Goal: Information Seeking & Learning: Learn about a topic

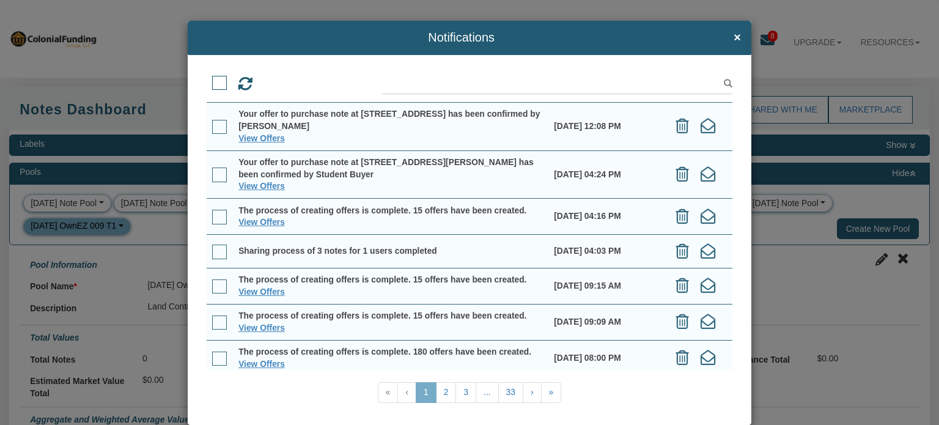
select select "string:N"
click at [734, 40] on span "×" at bounding box center [737, 37] width 7 height 13
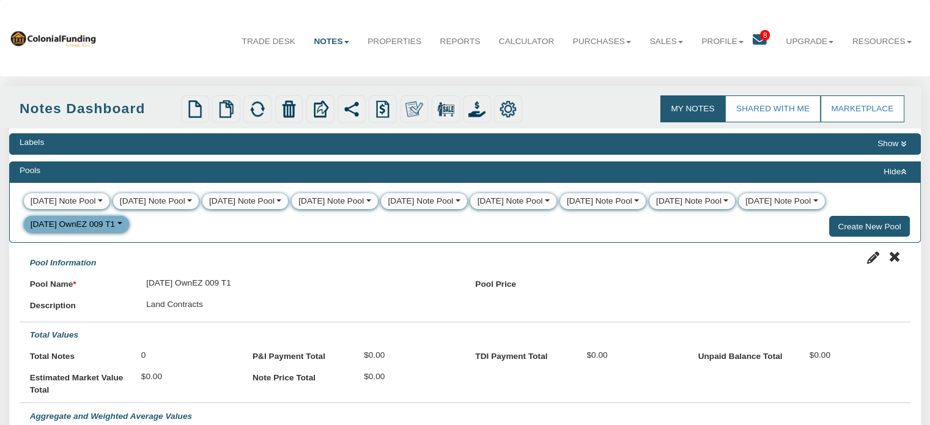
click at [396, 127] on div "My Notes Shared with Me Marketplace" at bounding box center [443, 107] width 930 height 42
click at [890, 176] on button "Hide" at bounding box center [894, 172] width 31 height 15
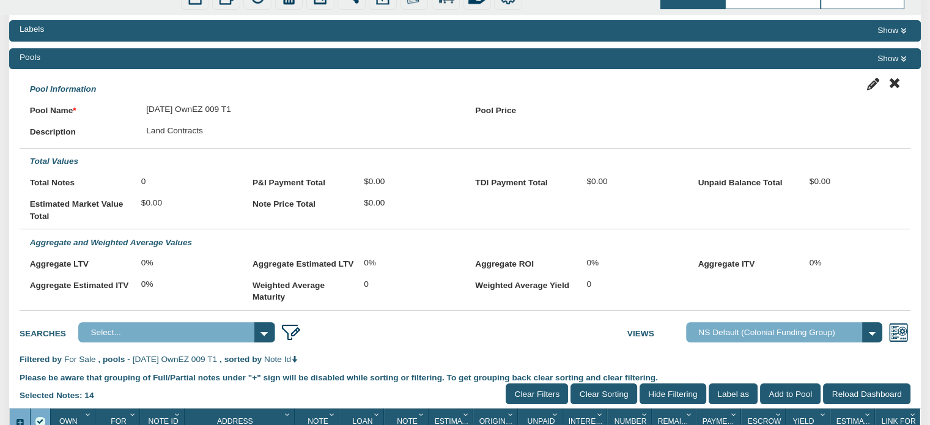
scroll to position [115, 0]
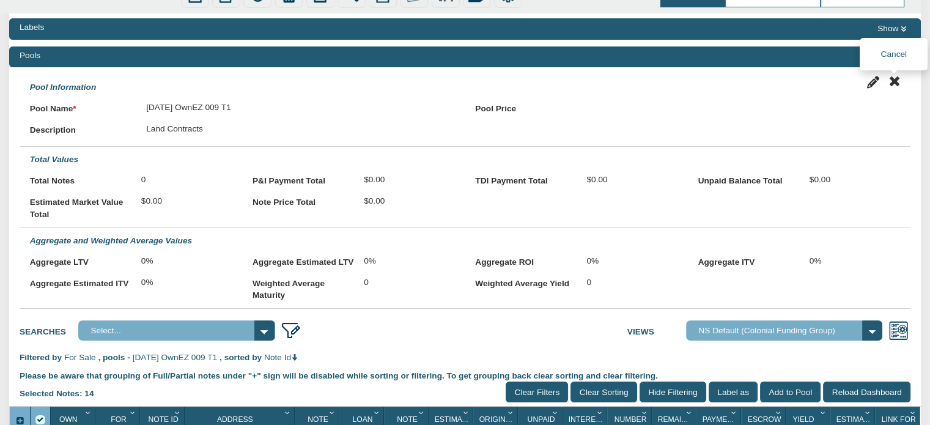
click at [895, 79] on icon at bounding box center [894, 81] width 12 height 12
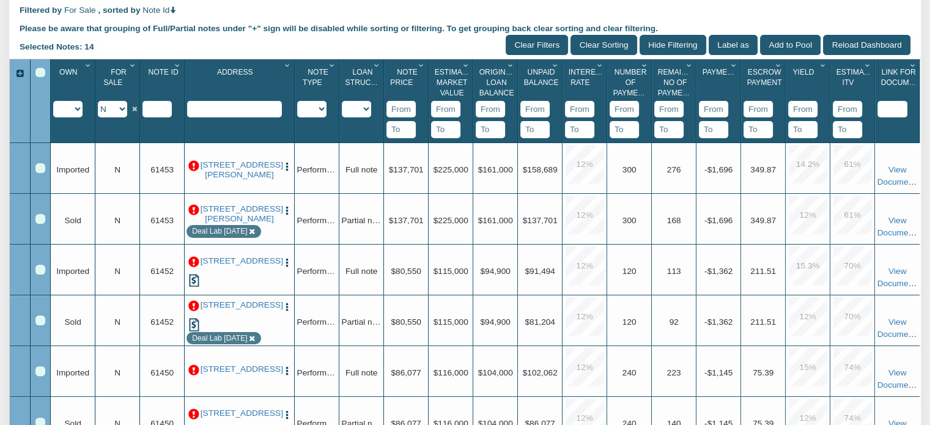
scroll to position [223, 0]
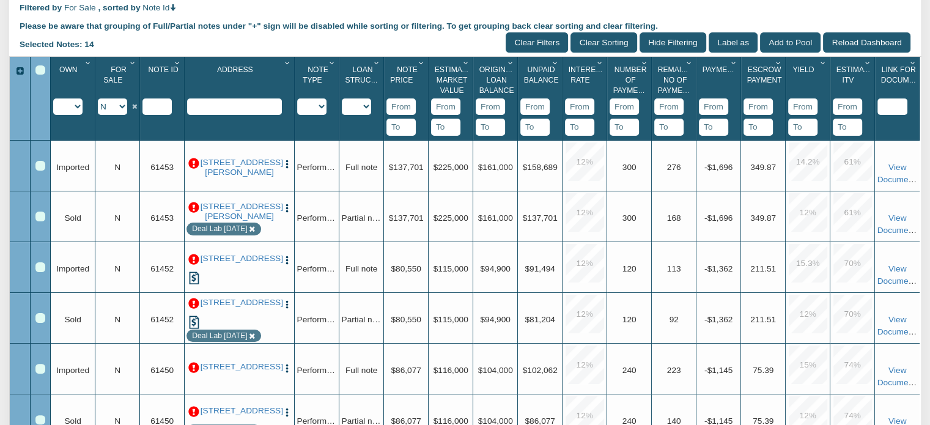
click at [122, 107] on select "Y N IP" at bounding box center [112, 106] width 29 height 17
select select "string:Y"
click at [98, 100] on select "Y N IP" at bounding box center [112, 106] width 29 height 17
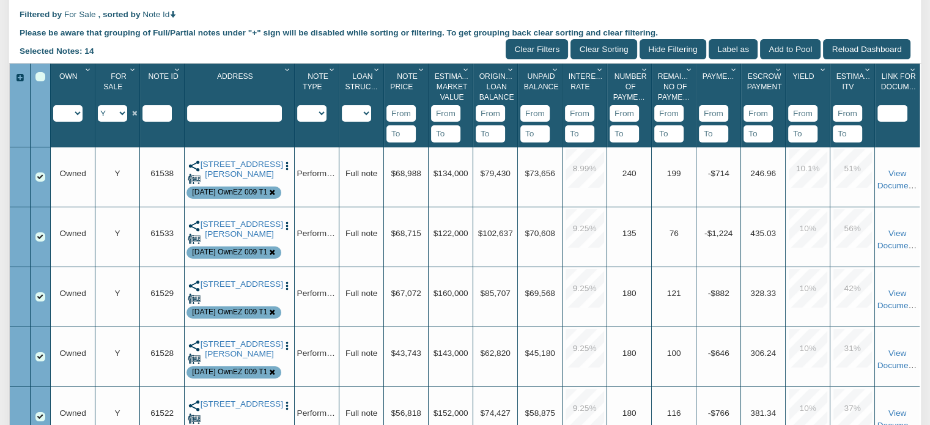
scroll to position [214, 0]
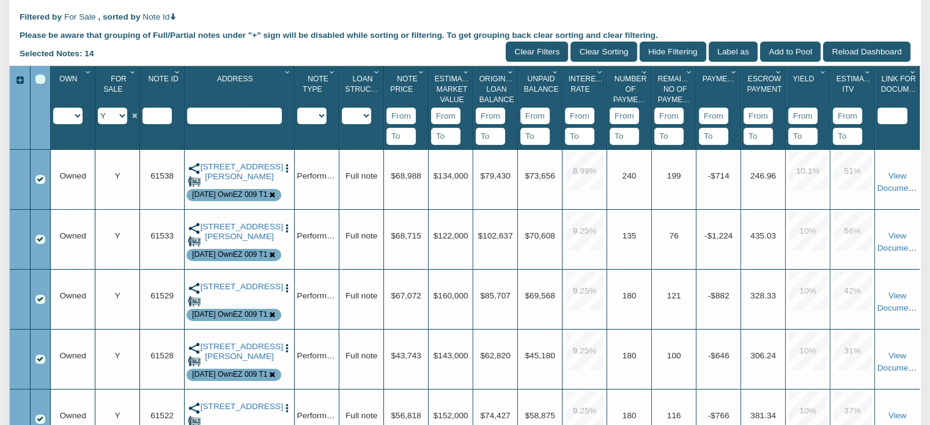
click at [660, 49] on input "Hide Filtering" at bounding box center [673, 52] width 67 height 20
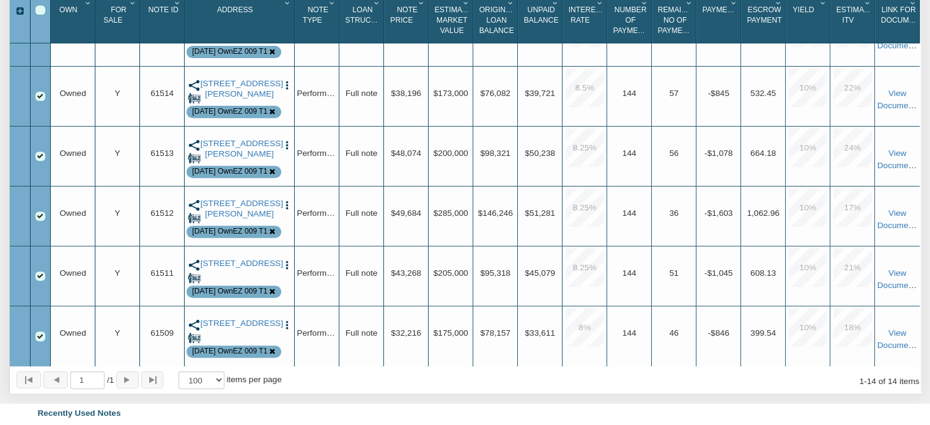
scroll to position [0, 0]
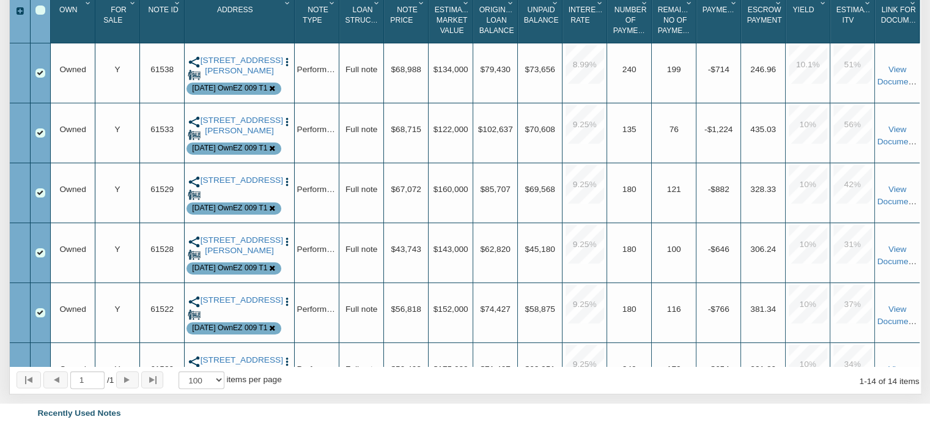
click at [409, 18] on span "Note Price" at bounding box center [404, 15] width 28 height 19
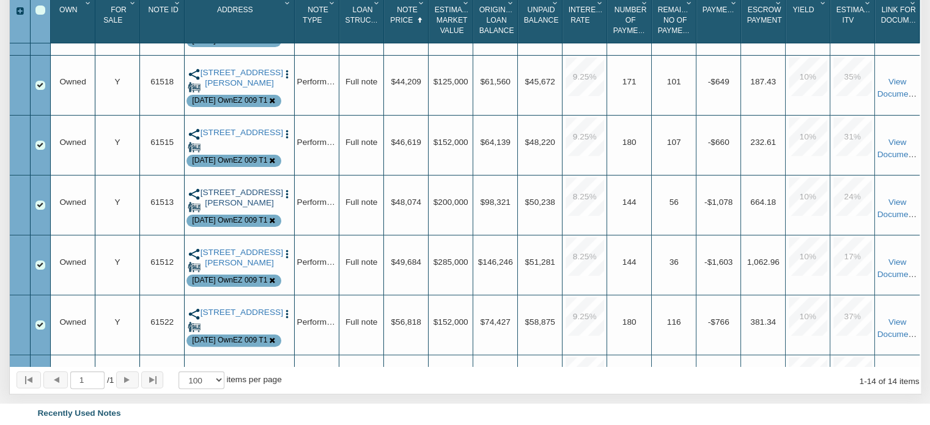
click at [232, 201] on link "[STREET_ADDRESS][PERSON_NAME]" at bounding box center [240, 198] width 78 height 20
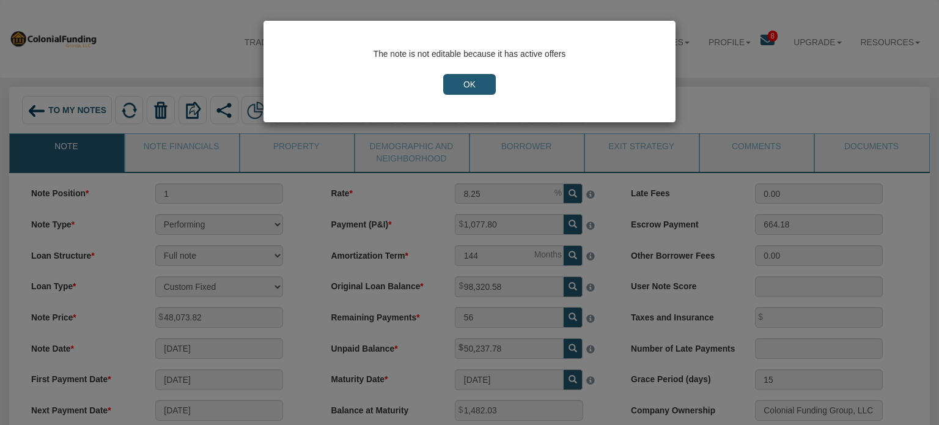
click at [487, 83] on input "OK" at bounding box center [469, 84] width 53 height 21
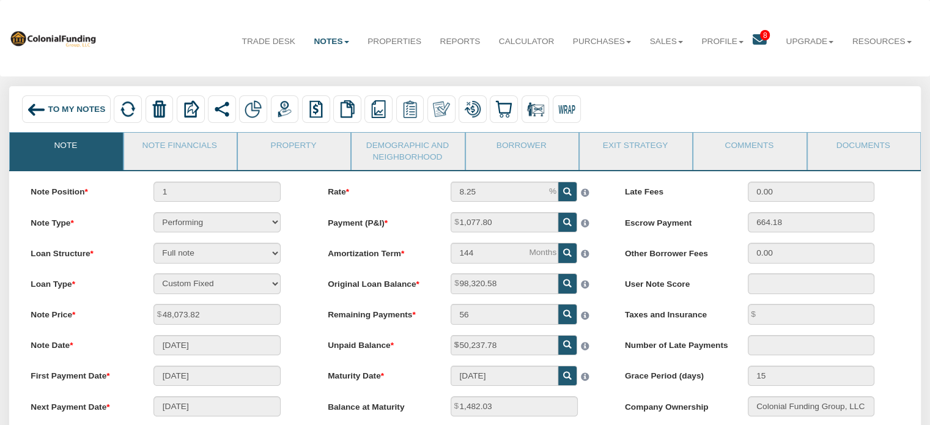
click at [59, 103] on div "To My Notes" at bounding box center [66, 109] width 89 height 28
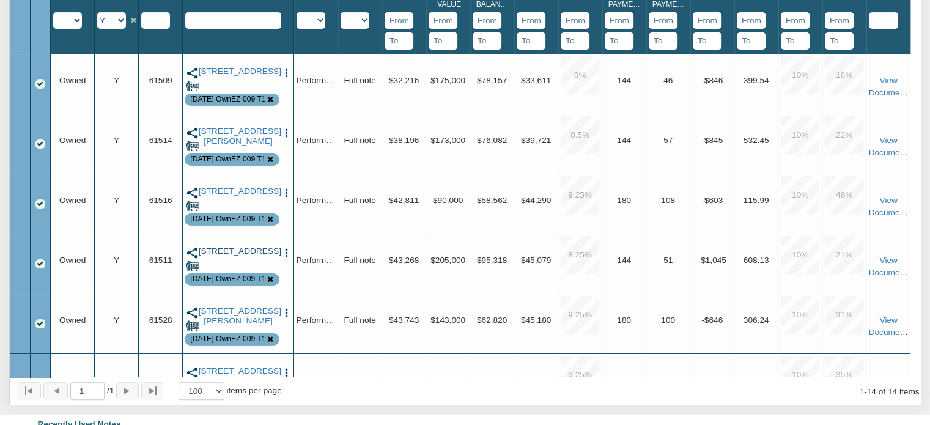
click at [222, 256] on link "[STREET_ADDRESS]" at bounding box center [238, 251] width 79 height 10
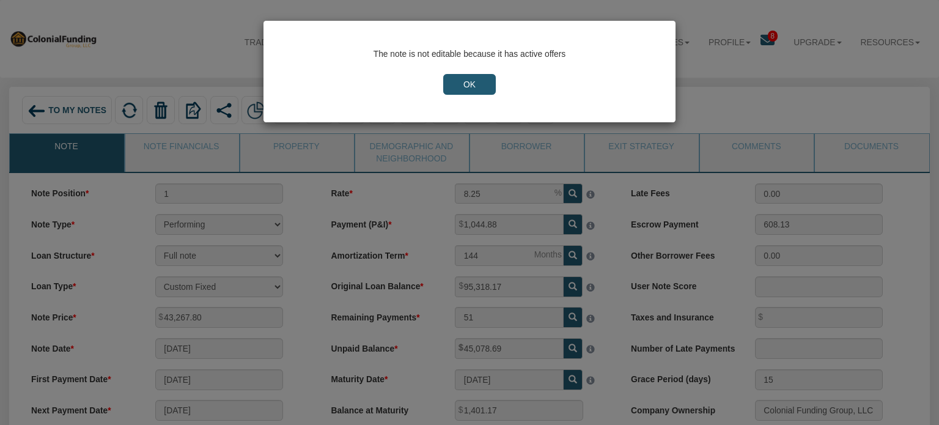
click at [482, 75] on input "OK" at bounding box center [469, 84] width 53 height 21
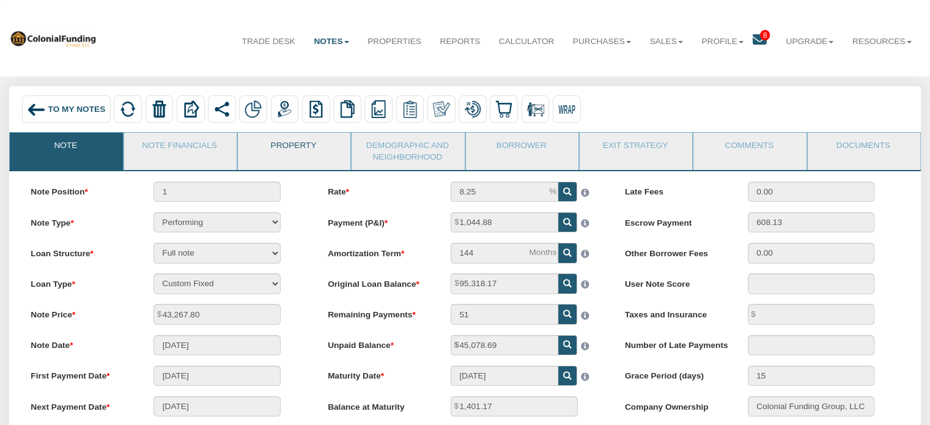
click at [287, 140] on link "Property" at bounding box center [293, 148] width 111 height 31
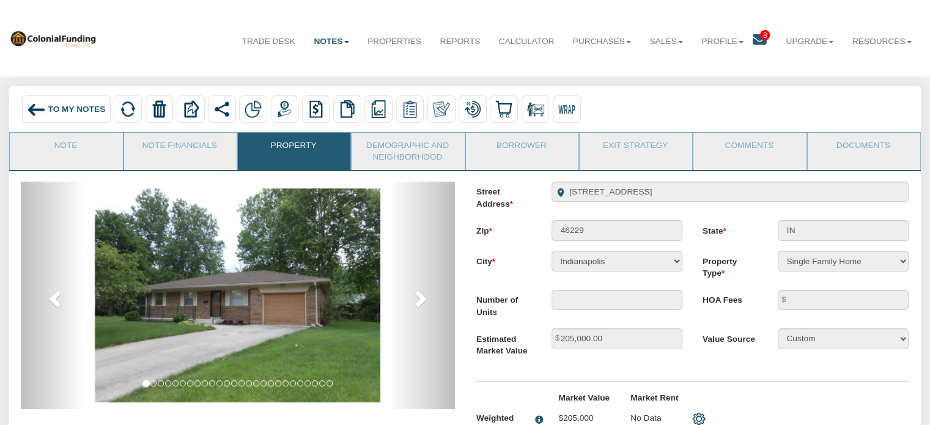
click at [67, 105] on span "To My Notes" at bounding box center [76, 109] width 57 height 9
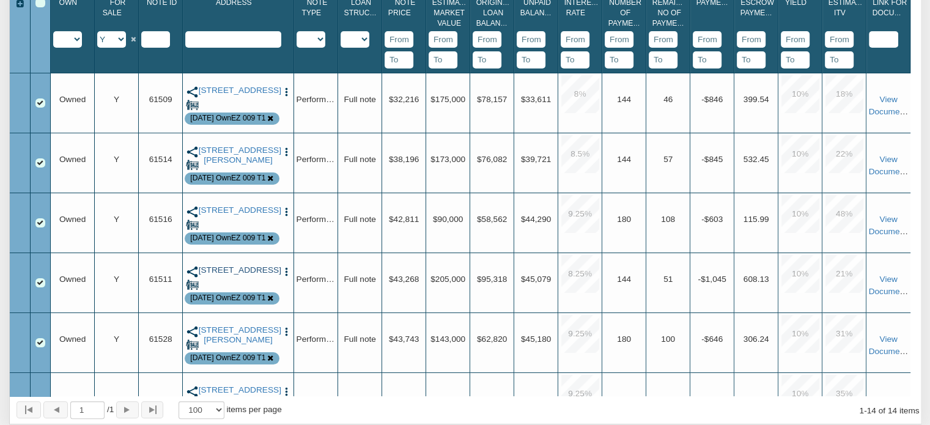
click at [230, 270] on link "[STREET_ADDRESS]" at bounding box center [238, 270] width 79 height 10
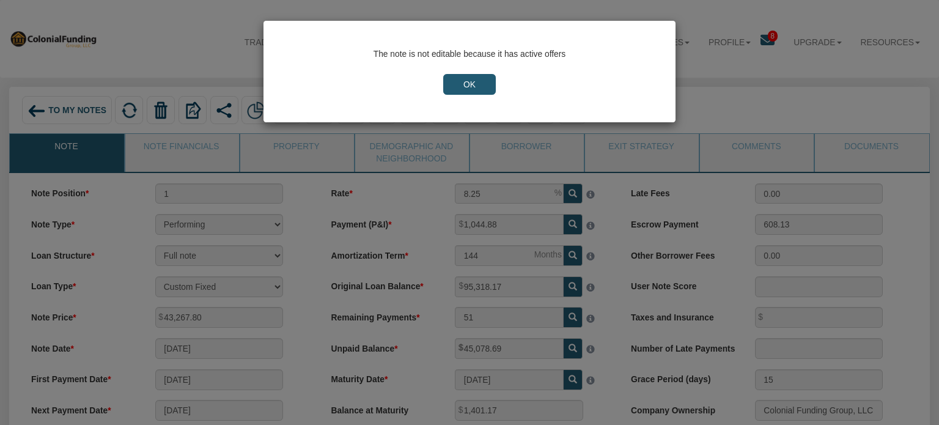
click at [473, 80] on input "OK" at bounding box center [469, 84] width 53 height 21
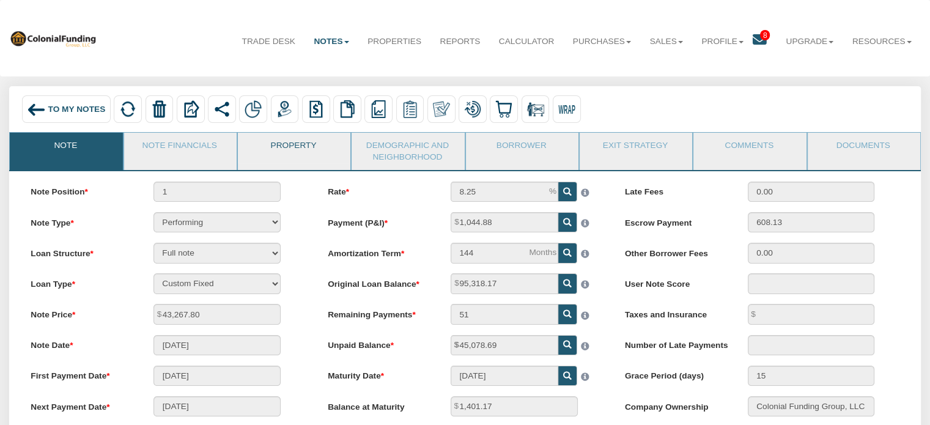
click at [296, 153] on link "Property" at bounding box center [293, 148] width 111 height 31
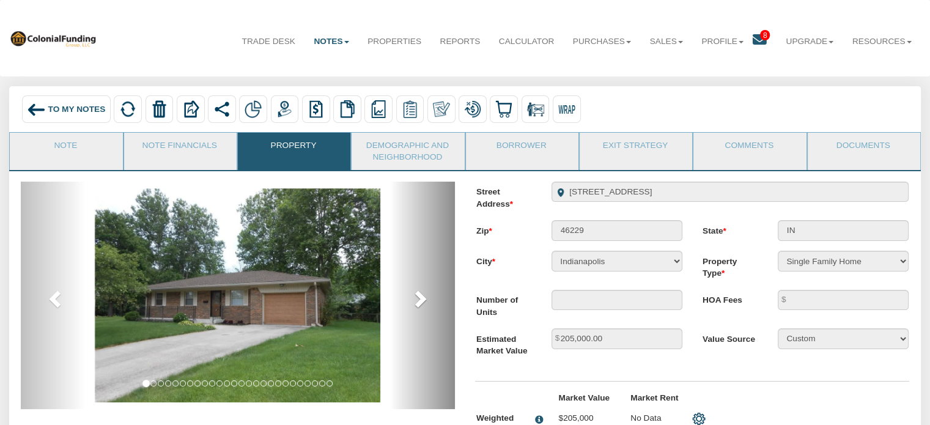
click at [415, 303] on span at bounding box center [419, 298] width 18 height 18
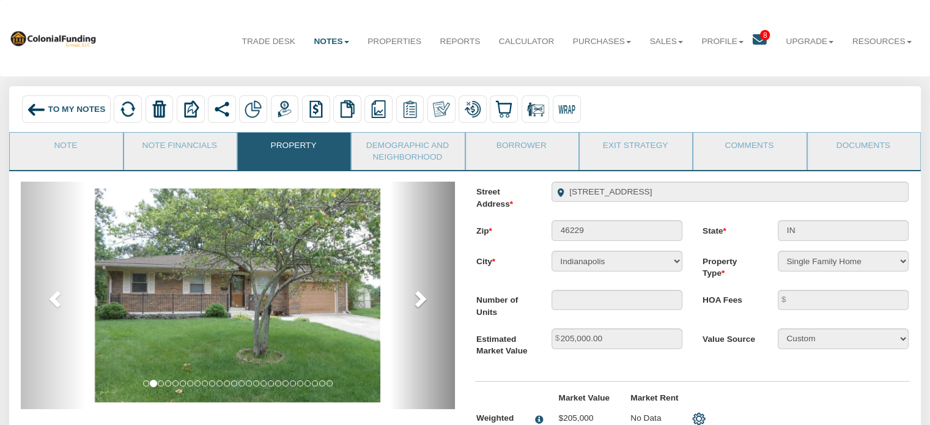
click at [415, 303] on span at bounding box center [419, 298] width 18 height 18
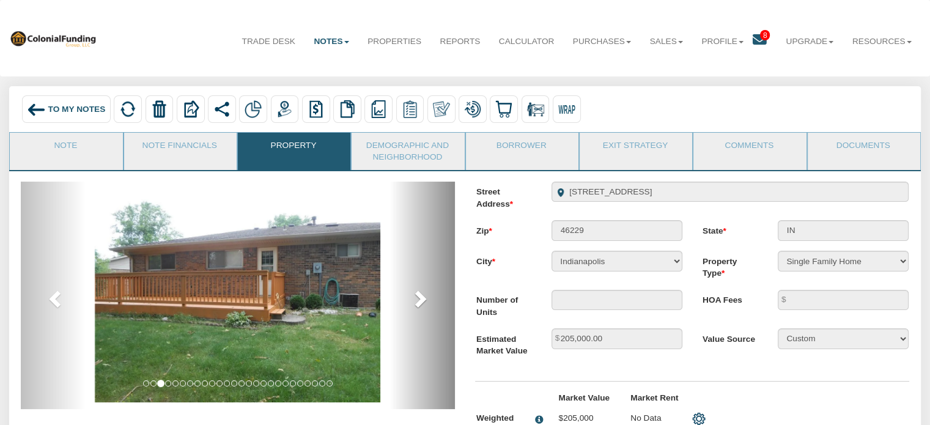
click at [415, 303] on span at bounding box center [419, 298] width 18 height 18
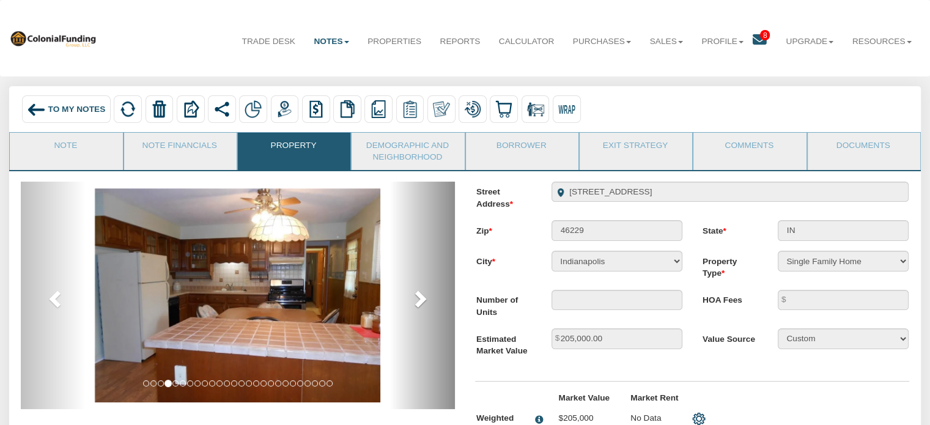
click at [415, 303] on span at bounding box center [419, 298] width 18 height 18
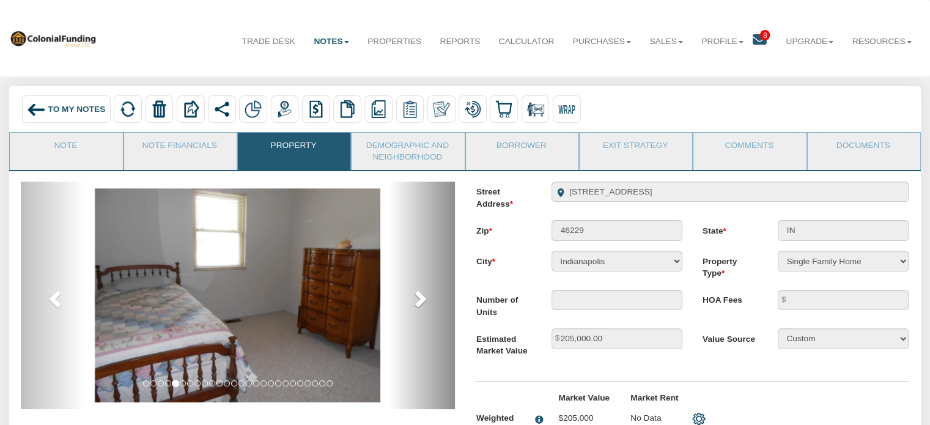
click at [415, 303] on span at bounding box center [419, 298] width 18 height 18
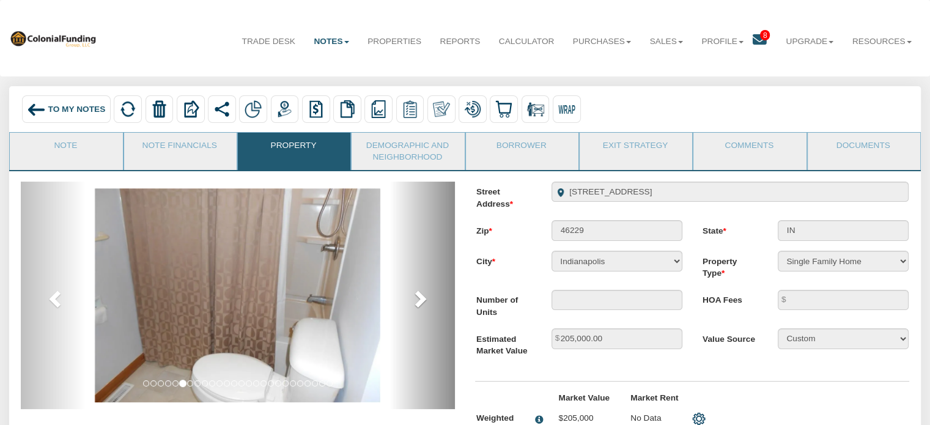
click at [415, 303] on span at bounding box center [419, 298] width 18 height 18
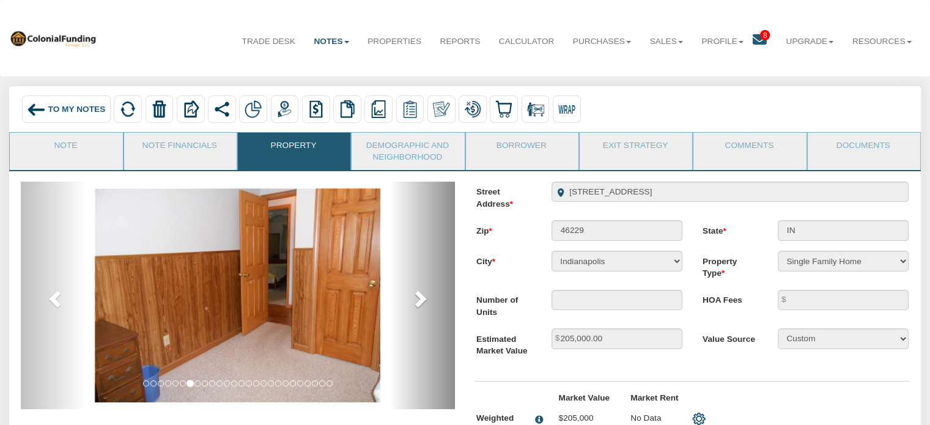
click at [415, 303] on span at bounding box center [419, 298] width 18 height 18
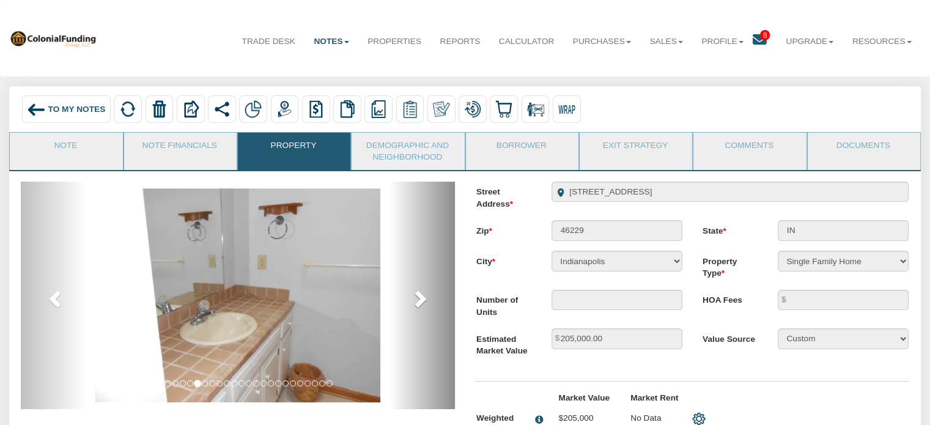
click at [415, 303] on span at bounding box center [419, 298] width 18 height 18
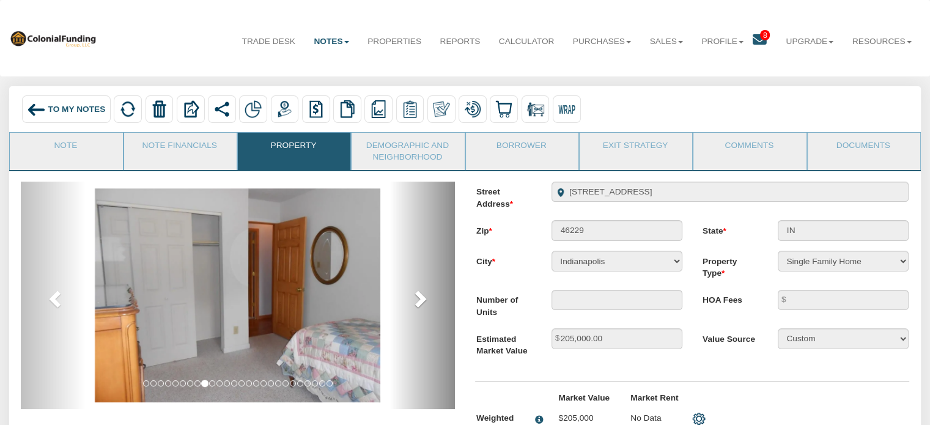
click at [415, 303] on span at bounding box center [419, 298] width 18 height 18
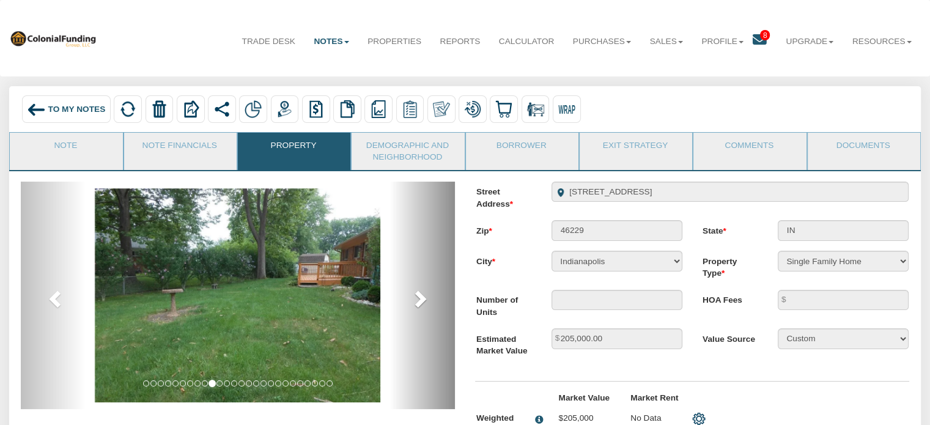
click at [415, 303] on span at bounding box center [419, 298] width 18 height 18
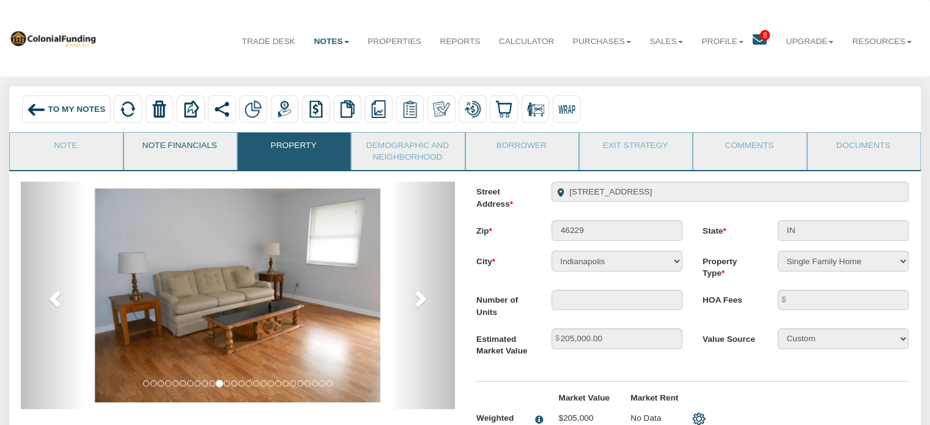
click at [176, 142] on link "Note Financials" at bounding box center [179, 148] width 111 height 31
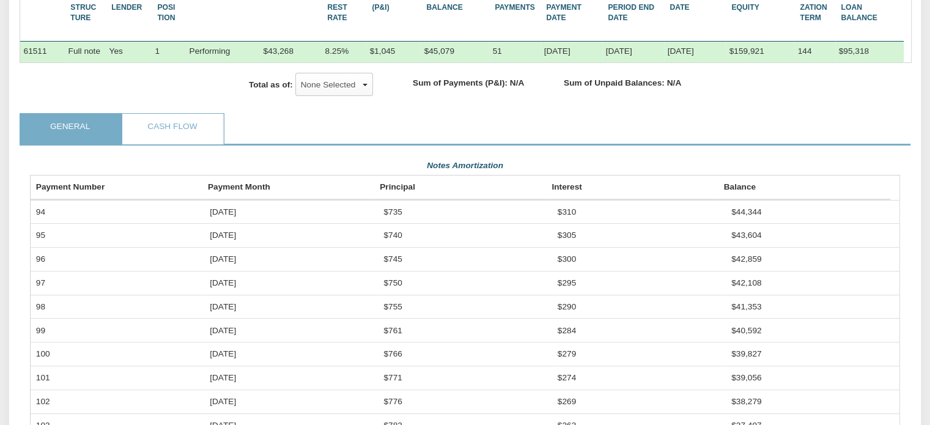
scroll to position [239, 0]
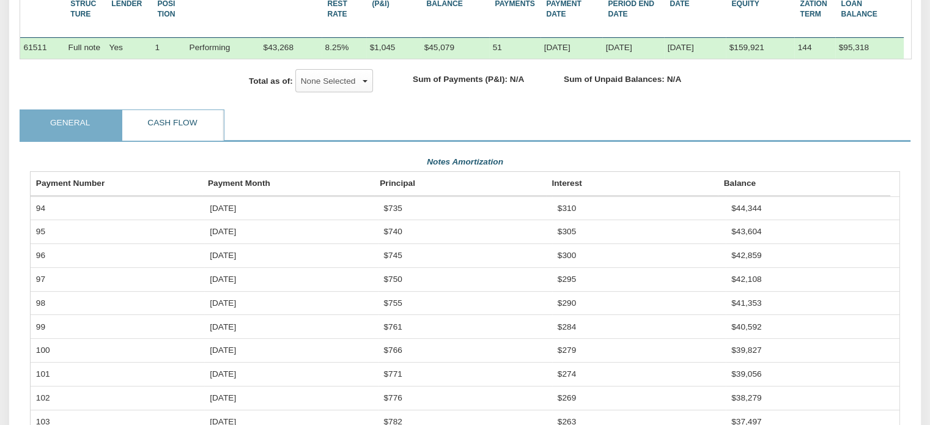
click at [168, 136] on link "Cash Flow" at bounding box center [172, 125] width 100 height 31
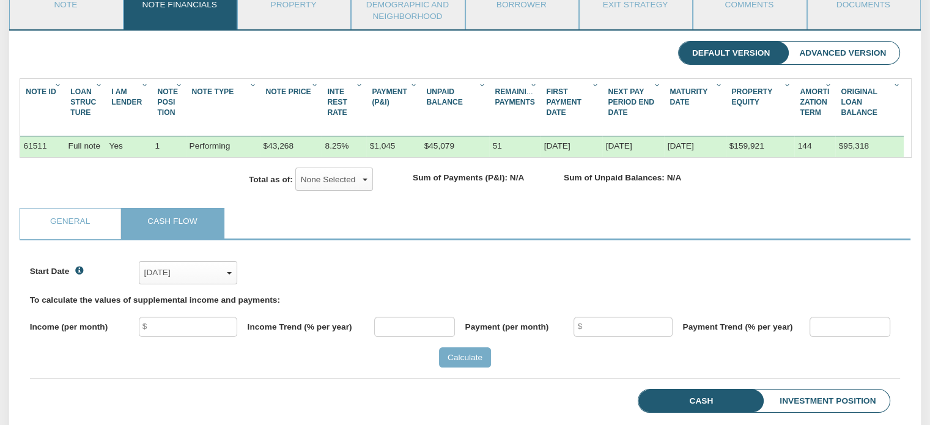
scroll to position [122, 0]
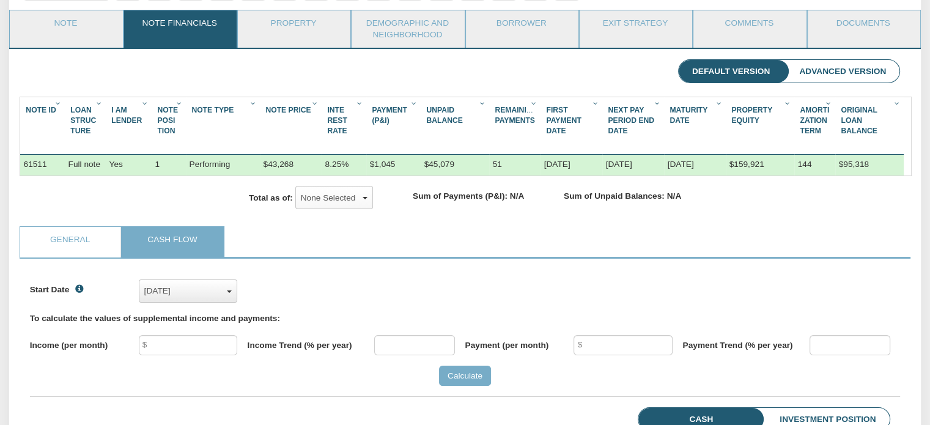
click at [230, 293] on span "button" at bounding box center [229, 291] width 5 height 2
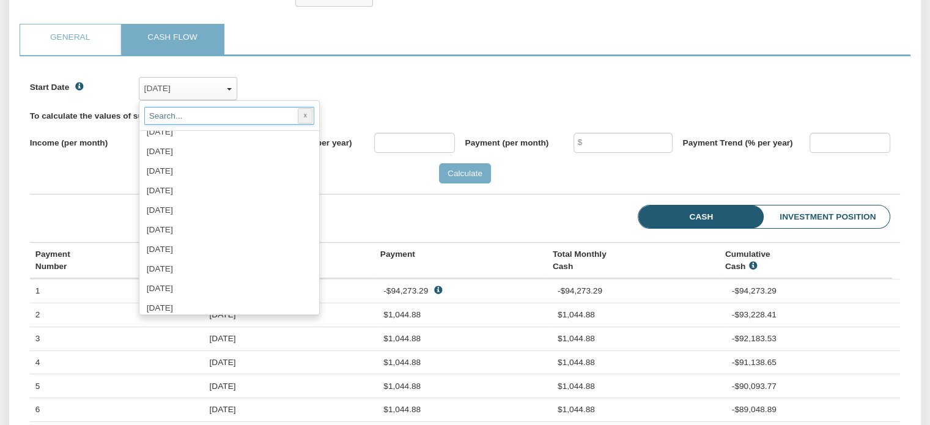
scroll to position [1704, 0]
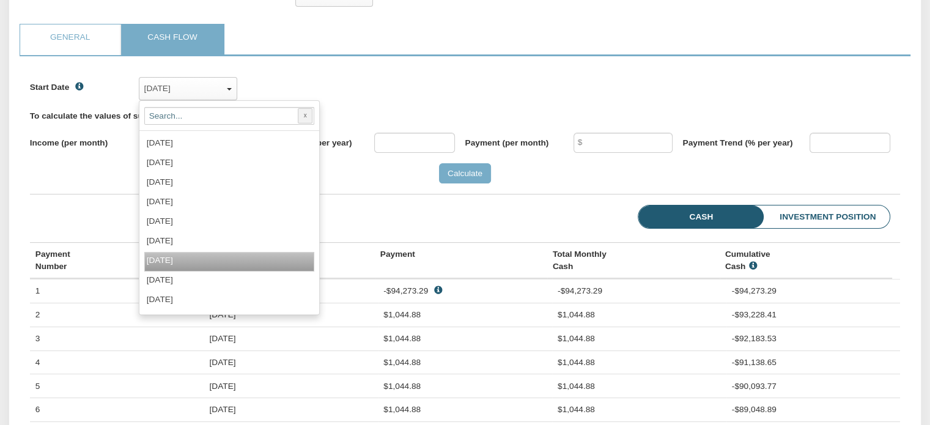
click at [176, 265] on div "[DATE]" at bounding box center [169, 260] width 45 height 12
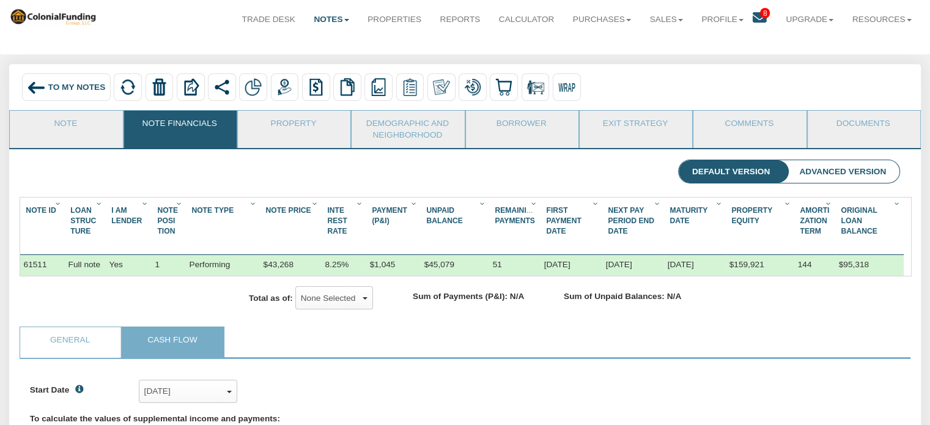
scroll to position [20, 0]
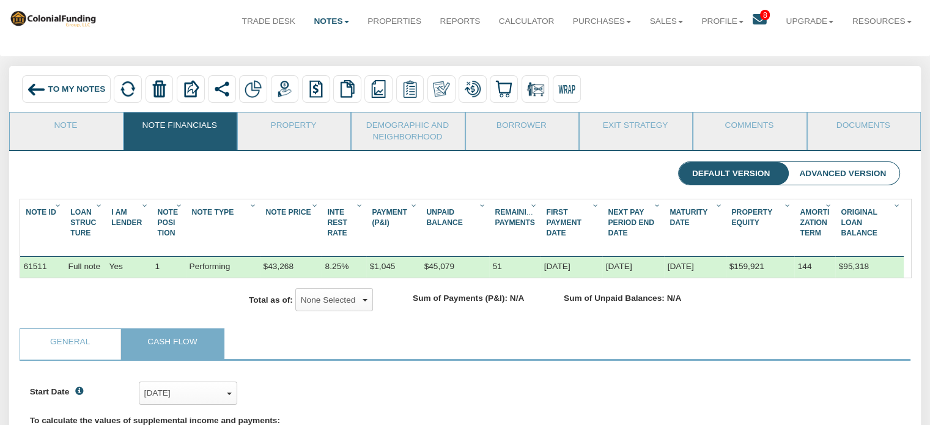
click at [58, 90] on span "To My Notes" at bounding box center [76, 88] width 57 height 9
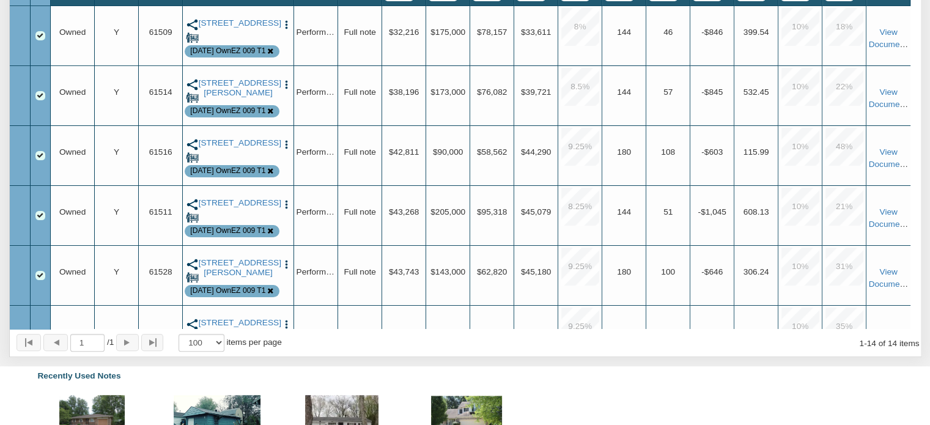
scroll to position [361, 0]
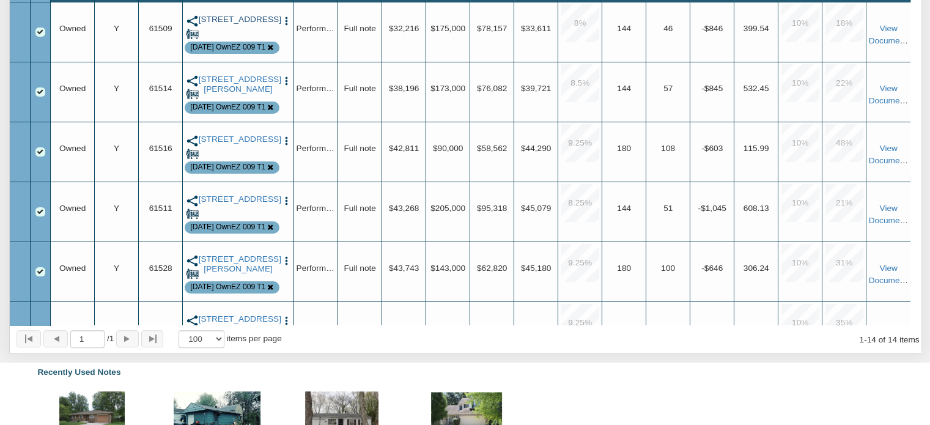
click at [235, 21] on link "[STREET_ADDRESS]" at bounding box center [238, 20] width 79 height 10
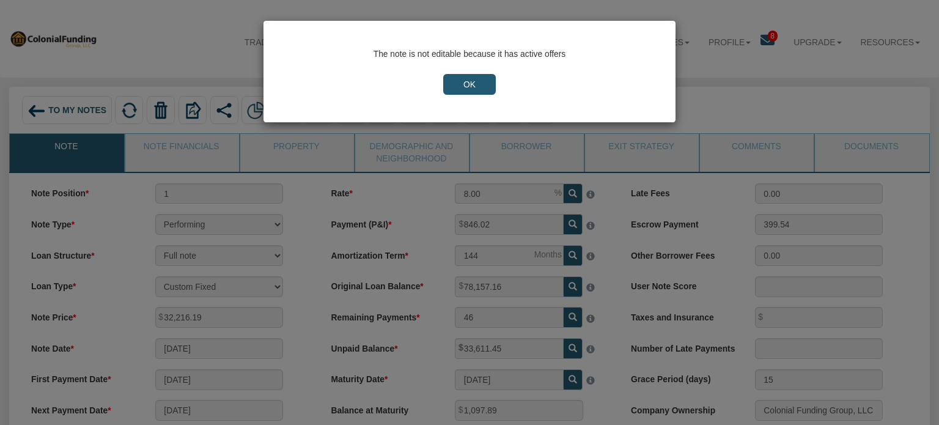
click at [459, 80] on input "OK" at bounding box center [469, 84] width 53 height 21
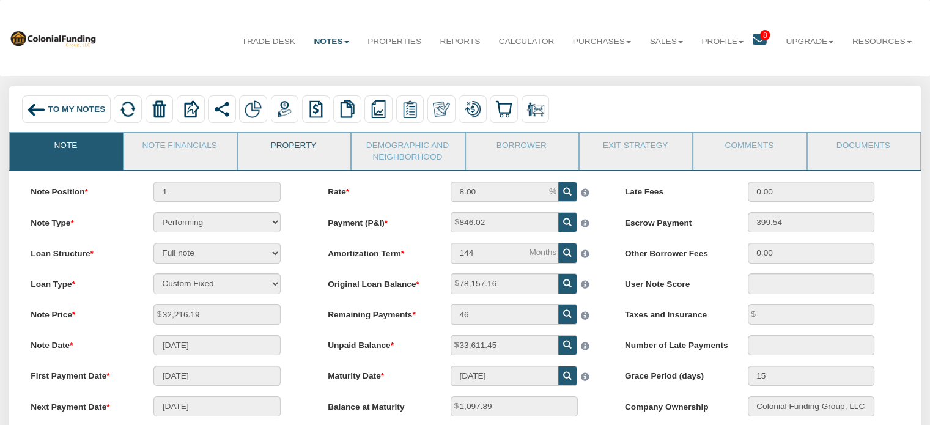
click at [285, 146] on link "Property" at bounding box center [293, 148] width 111 height 31
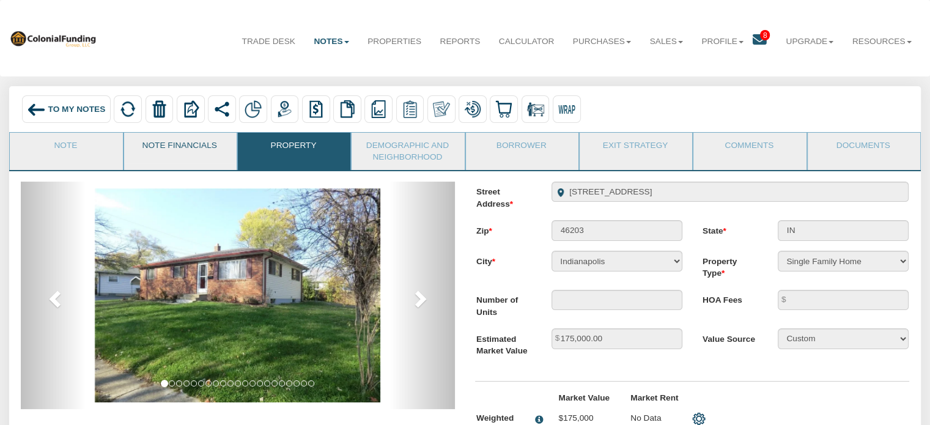
click at [183, 144] on link "Note Financials" at bounding box center [179, 148] width 111 height 31
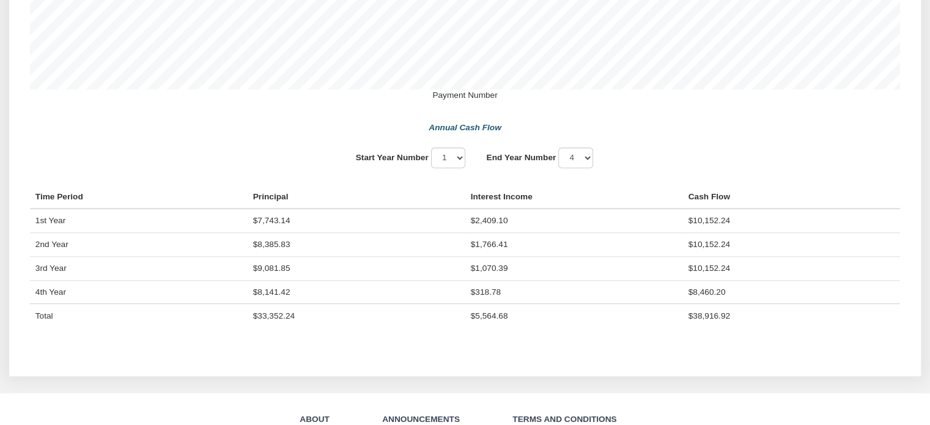
scroll to position [863, 0]
click at [587, 166] on select "1 2 3 4" at bounding box center [575, 156] width 35 height 20
click at [623, 165] on div "Start Year Number 1 2 3 4 End Year Number 1 2 3" at bounding box center [465, 156] width 871 height 20
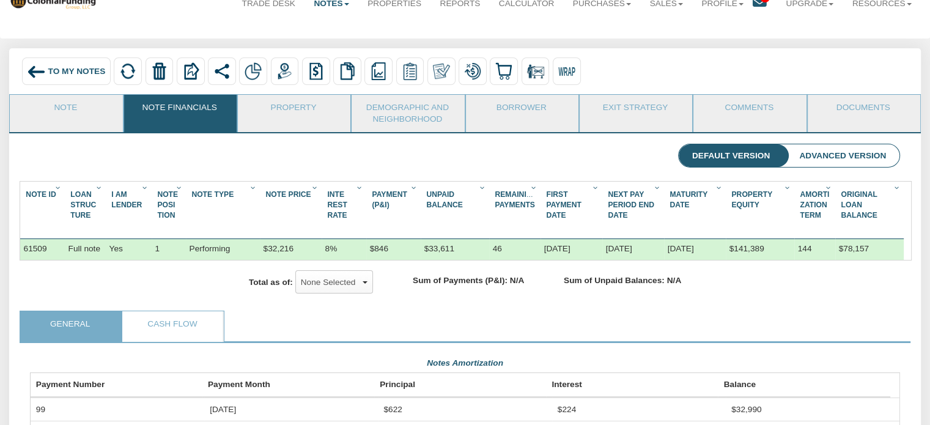
scroll to position [42, 0]
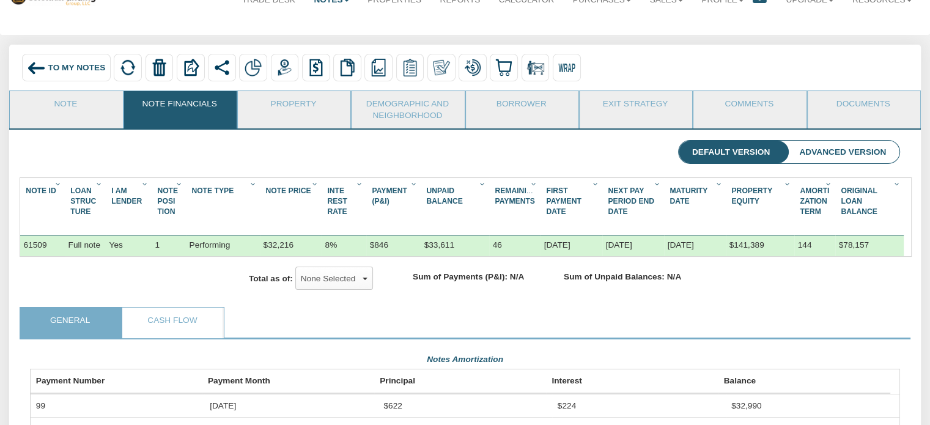
click at [71, 69] on span "To My Notes" at bounding box center [76, 67] width 57 height 9
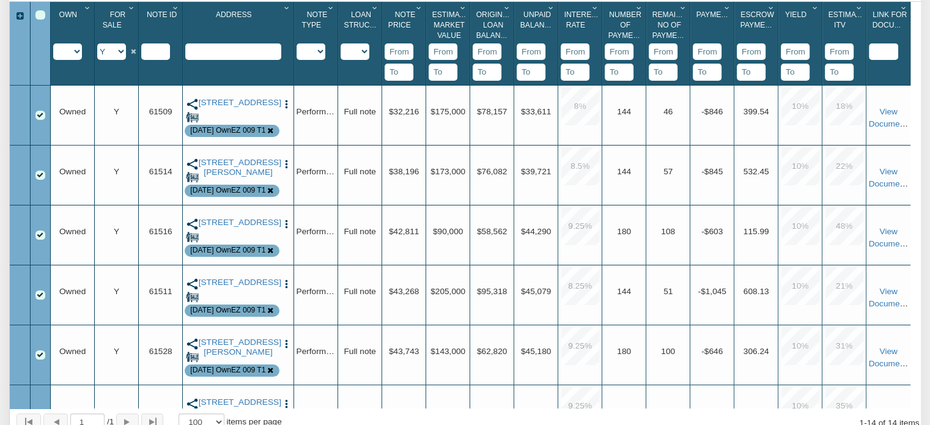
scroll to position [281, 0]
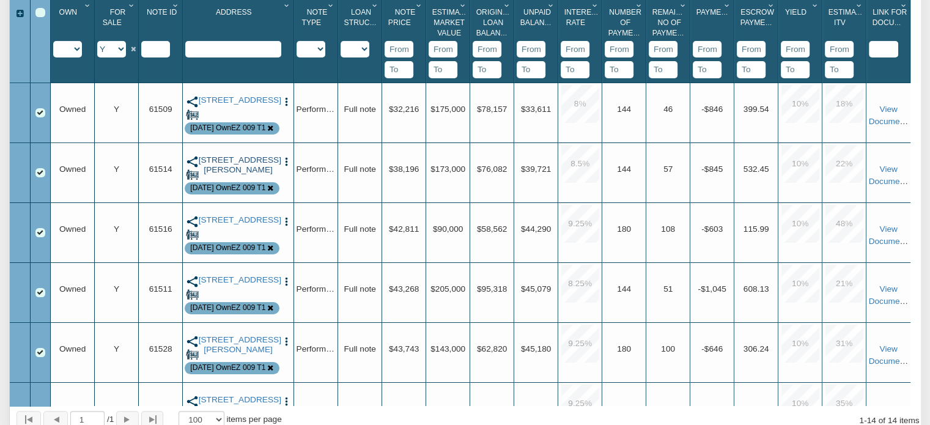
click at [250, 168] on link "[STREET_ADDRESS][PERSON_NAME]" at bounding box center [238, 165] width 79 height 20
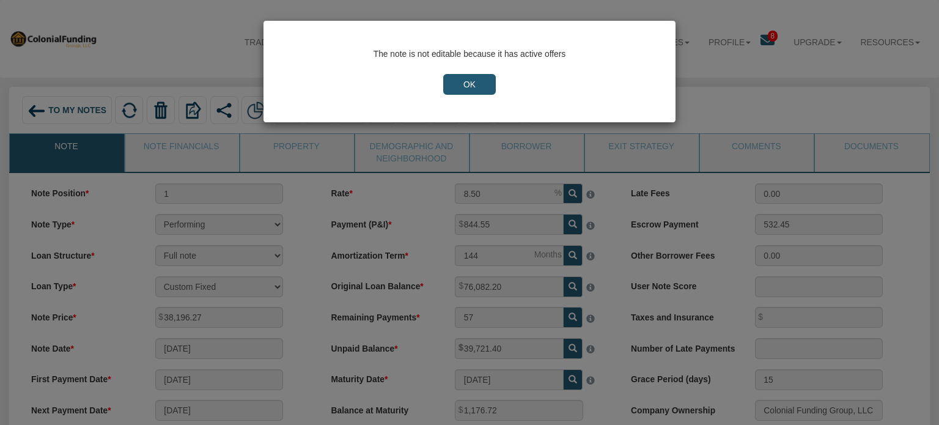
click at [489, 84] on input "OK" at bounding box center [469, 84] width 53 height 21
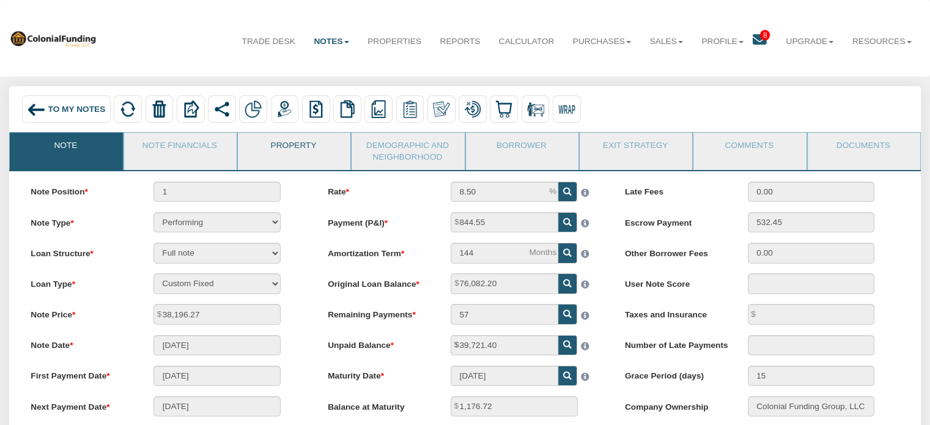
click at [275, 150] on link "Property" at bounding box center [293, 148] width 111 height 31
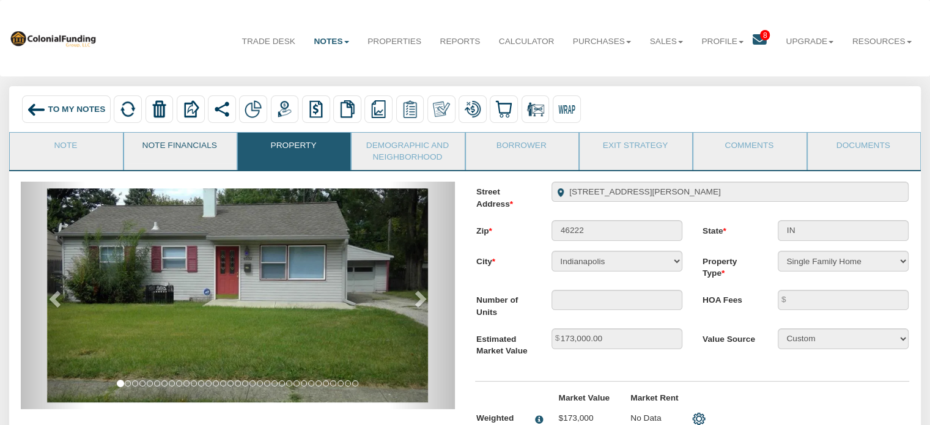
click at [190, 144] on link "Note Financials" at bounding box center [179, 148] width 111 height 31
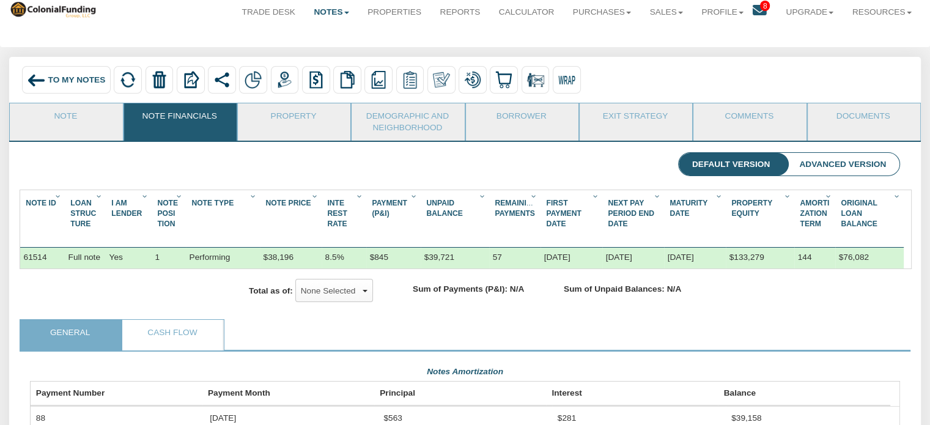
scroll to position [21, 0]
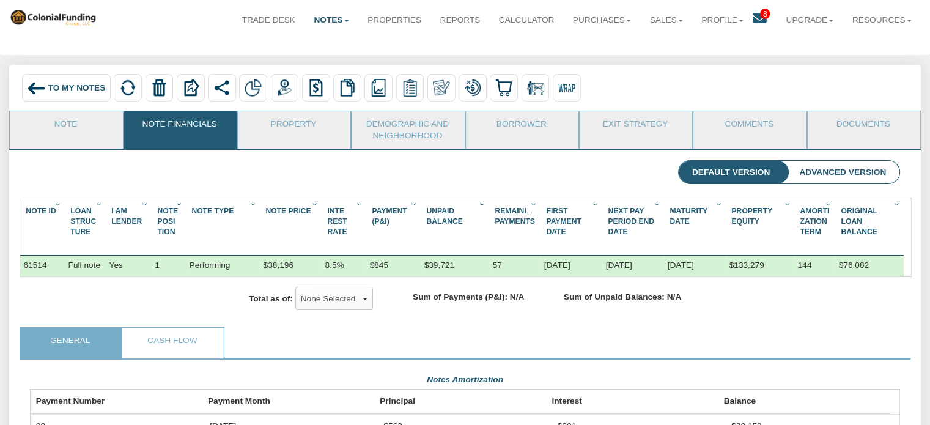
drag, startPoint x: 65, startPoint y: 90, endPoint x: 515, endPoint y: 298, distance: 495.5
click at [65, 90] on span "To My Notes" at bounding box center [76, 87] width 57 height 9
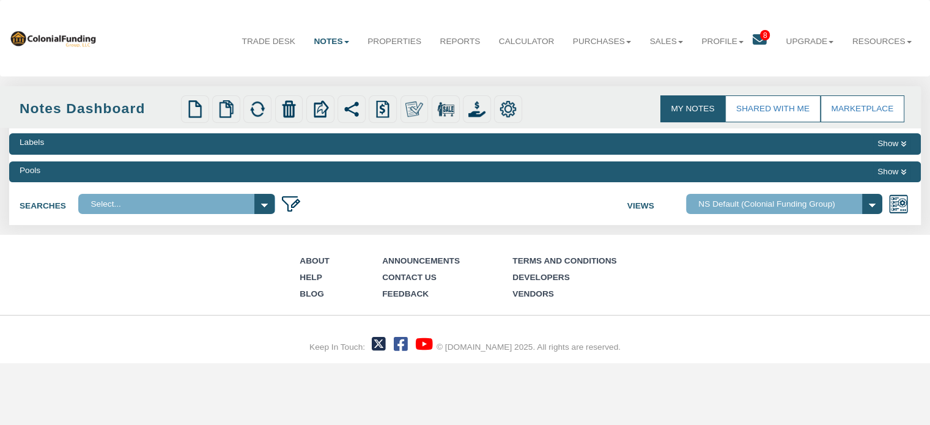
select select
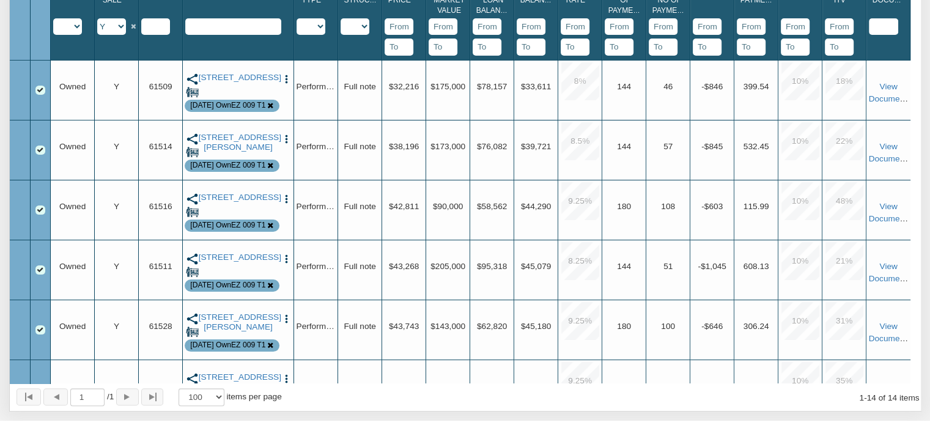
scroll to position [309, 0]
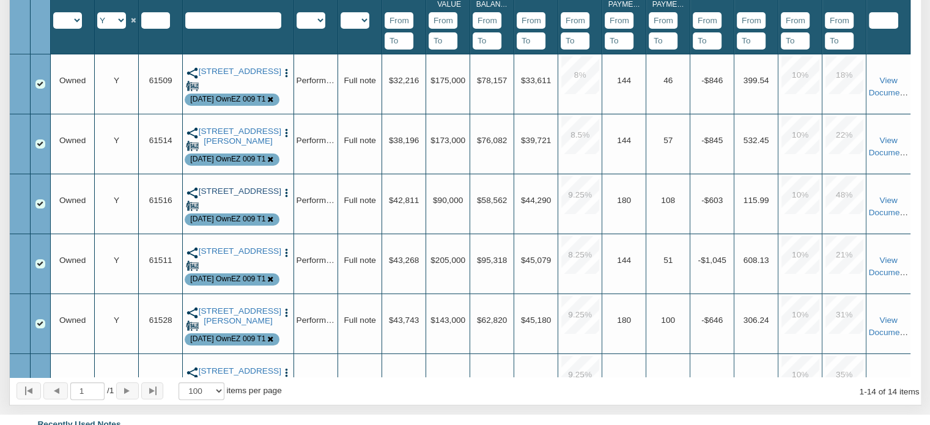
click at [232, 195] on link "[STREET_ADDRESS]" at bounding box center [238, 192] width 79 height 10
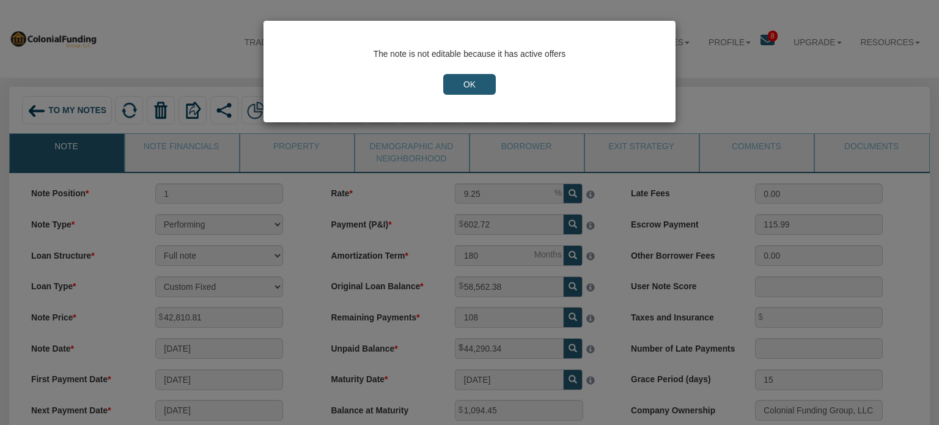
click at [482, 83] on input "OK" at bounding box center [469, 84] width 53 height 21
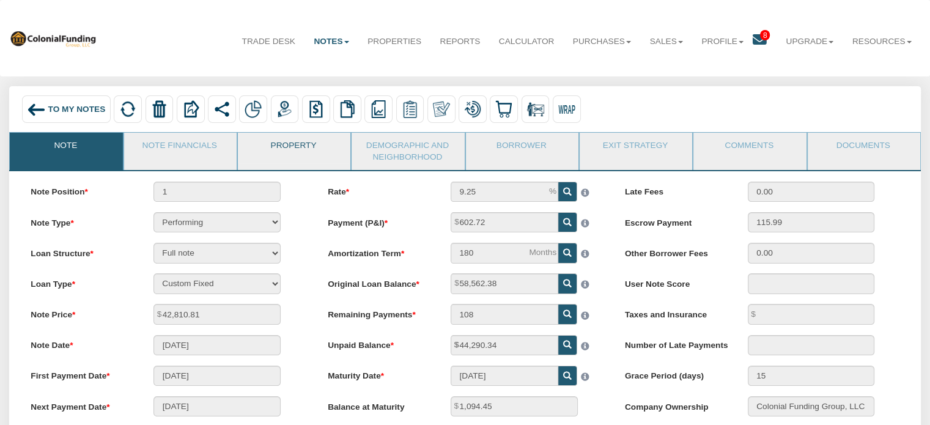
click at [289, 143] on link "Property" at bounding box center [293, 148] width 111 height 31
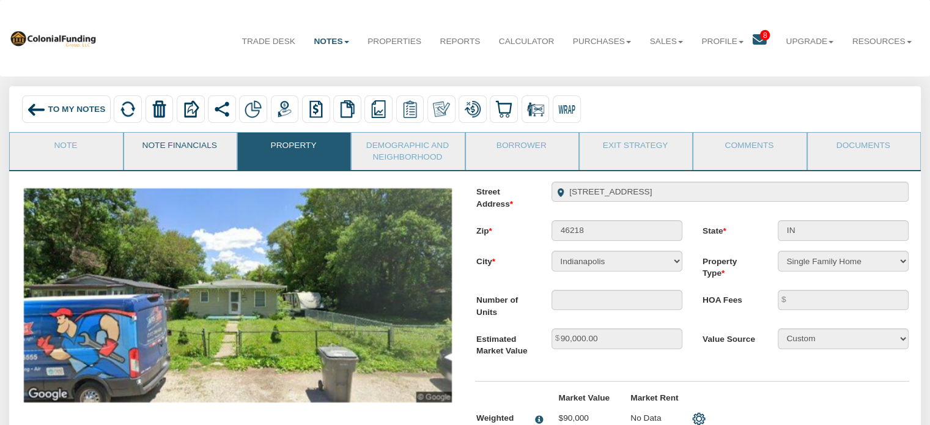
click at [196, 145] on link "Note Financials" at bounding box center [179, 148] width 111 height 31
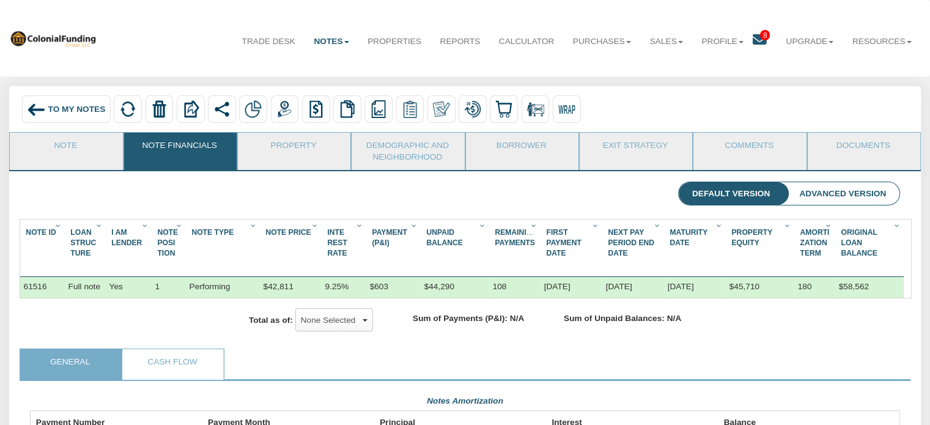
click at [73, 110] on span "To My Notes" at bounding box center [76, 109] width 57 height 9
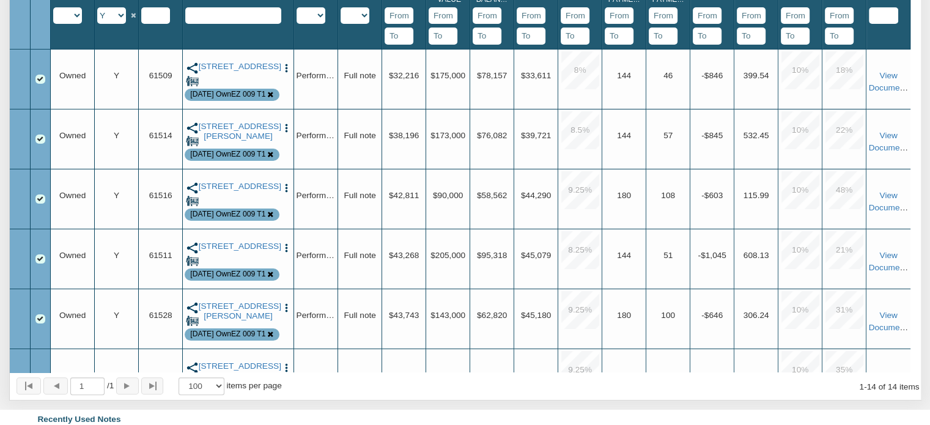
scroll to position [318, 0]
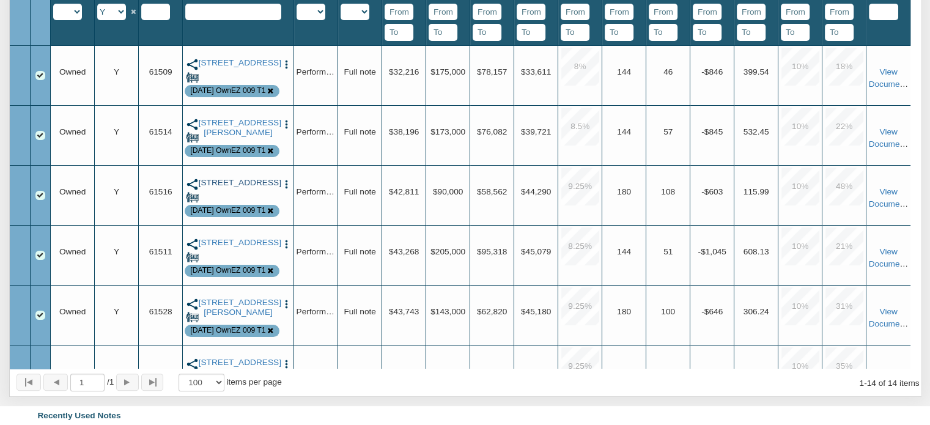
click at [228, 188] on link "[STREET_ADDRESS]" at bounding box center [238, 183] width 79 height 10
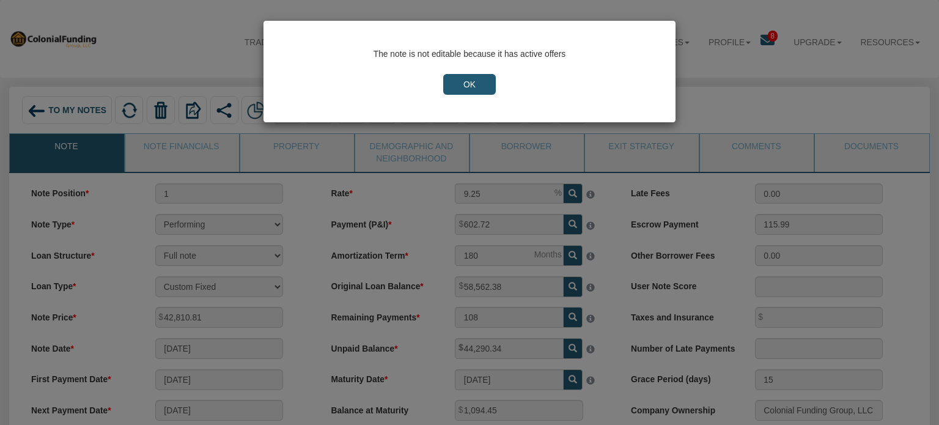
click at [468, 85] on input "OK" at bounding box center [469, 84] width 53 height 21
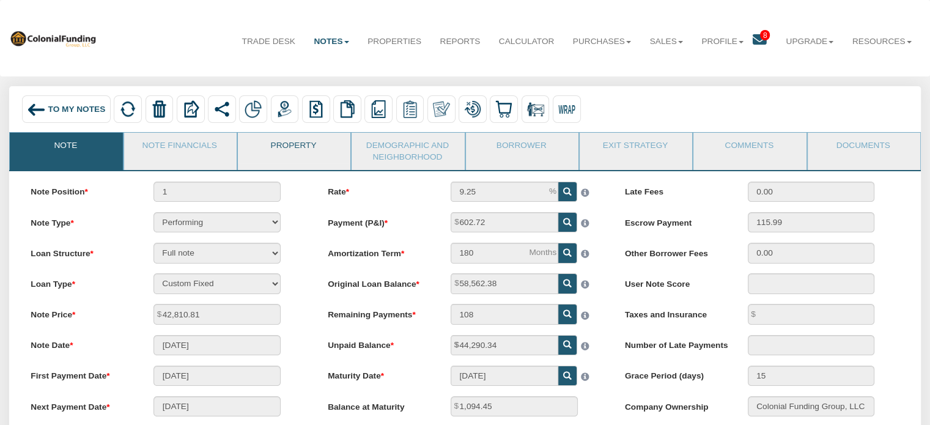
click at [298, 148] on link "Property" at bounding box center [293, 148] width 111 height 31
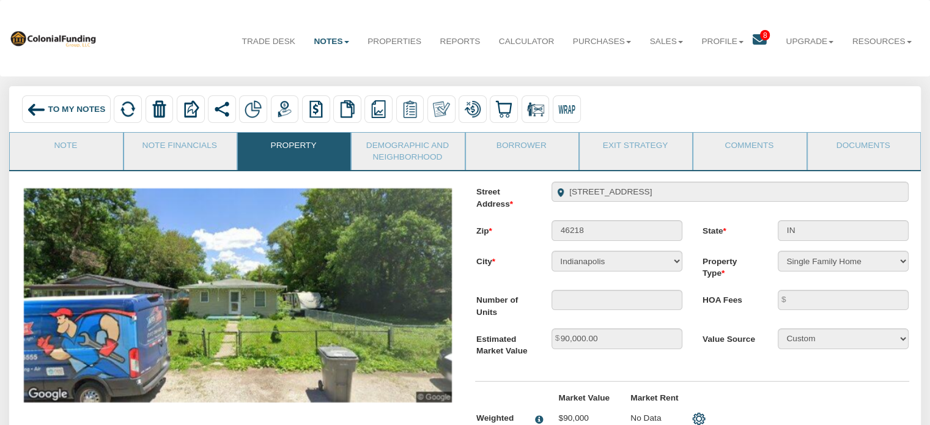
click at [74, 107] on span "To My Notes" at bounding box center [76, 109] width 57 height 9
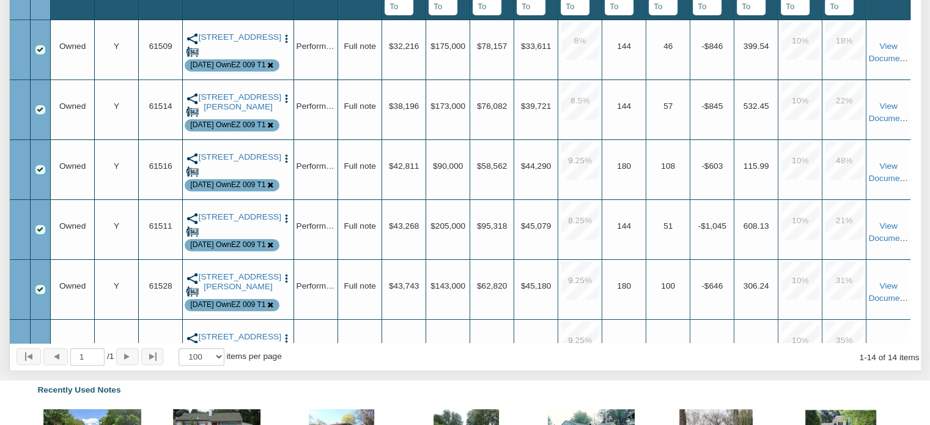
scroll to position [351, 0]
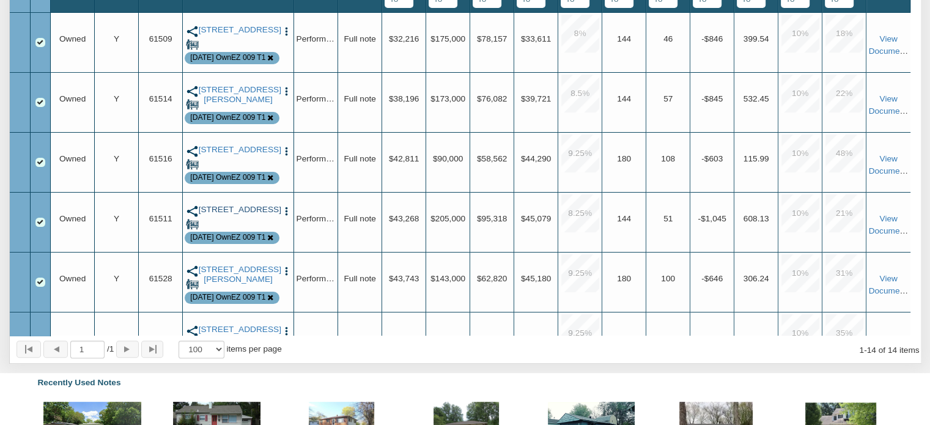
click at [237, 215] on link "[STREET_ADDRESS]" at bounding box center [238, 210] width 79 height 10
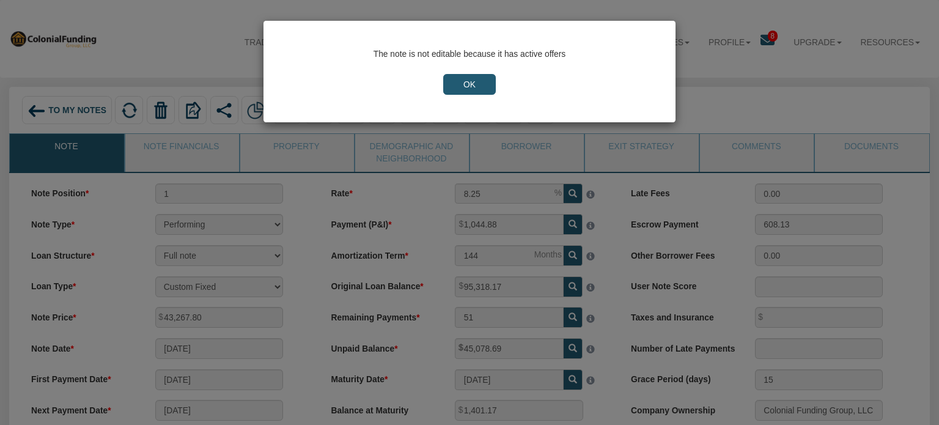
click at [469, 83] on input "OK" at bounding box center [469, 84] width 53 height 21
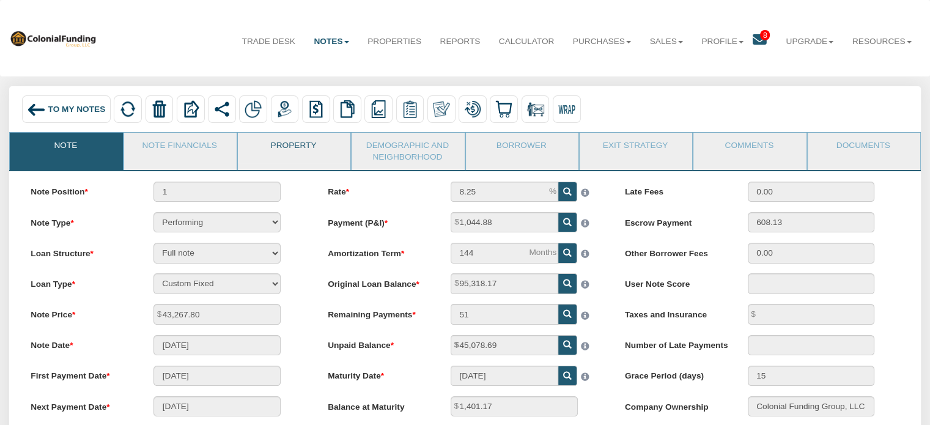
click at [291, 146] on link "Property" at bounding box center [293, 148] width 111 height 31
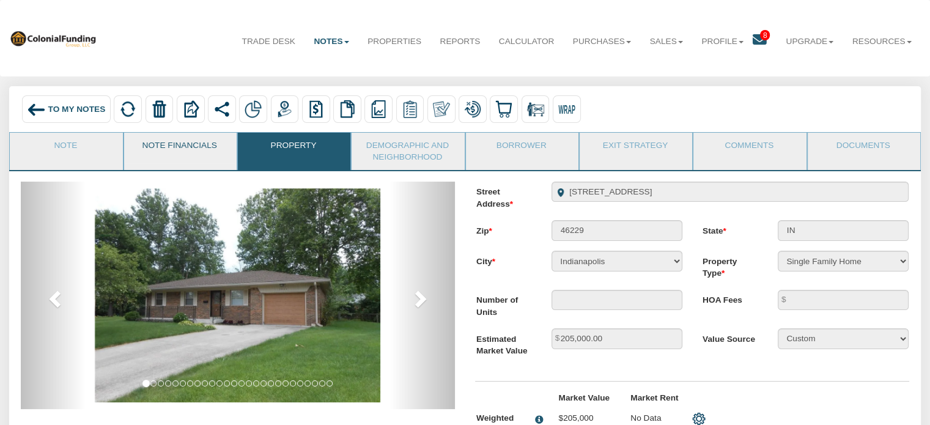
click at [186, 151] on link "Note Financials" at bounding box center [179, 148] width 111 height 31
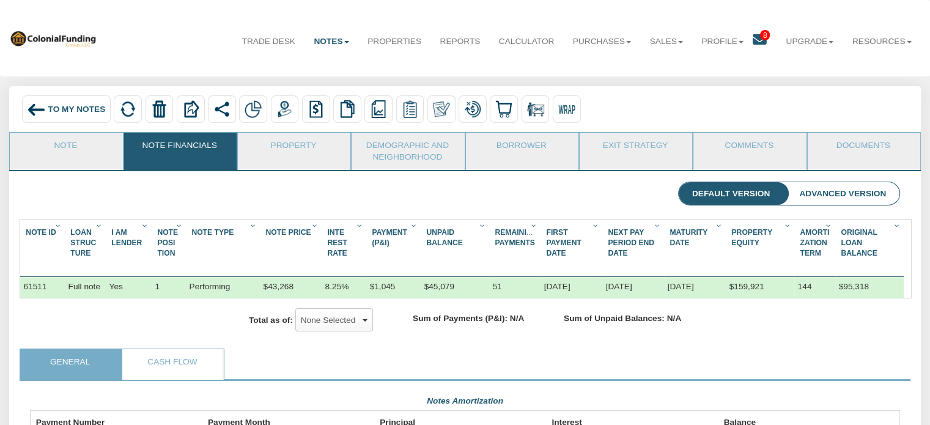
click at [76, 109] on span "To My Notes" at bounding box center [76, 109] width 57 height 9
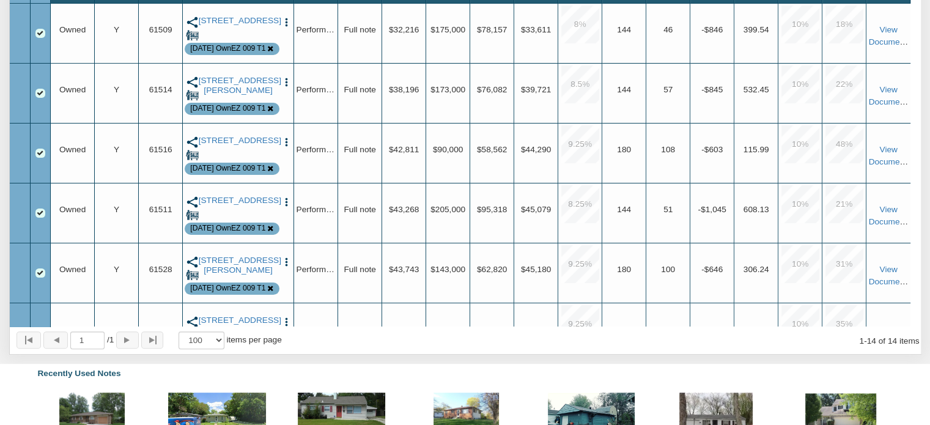
scroll to position [364, 0]
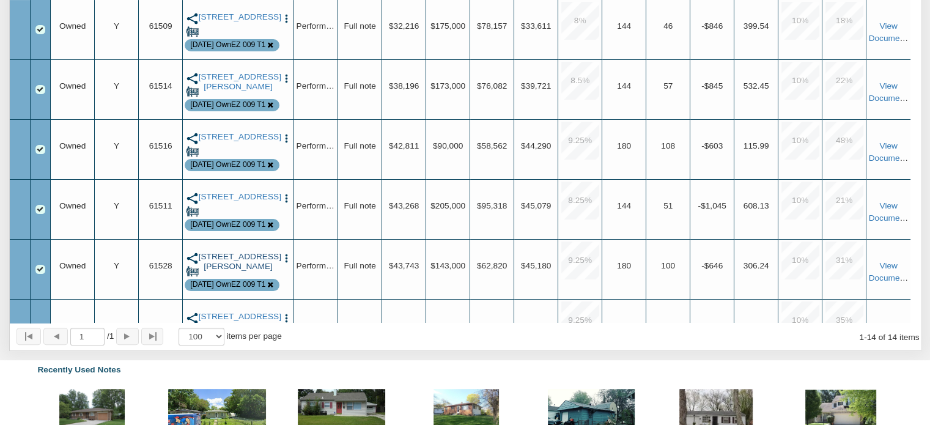
click at [252, 258] on link "[STREET_ADDRESS][PERSON_NAME]" at bounding box center [238, 262] width 79 height 20
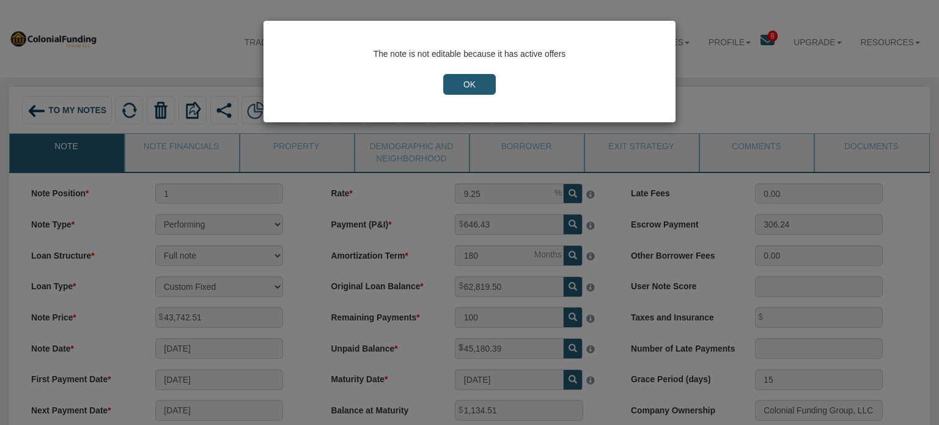
click at [472, 83] on input "OK" at bounding box center [469, 84] width 53 height 21
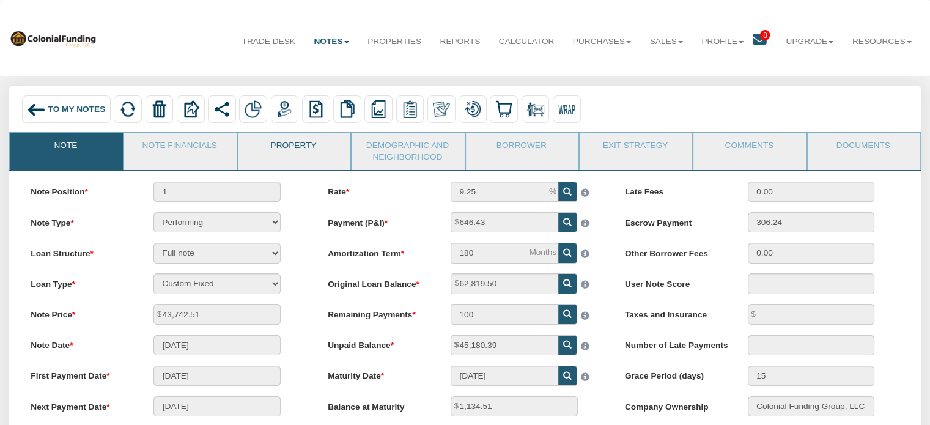
click at [289, 143] on link "Property" at bounding box center [293, 148] width 111 height 31
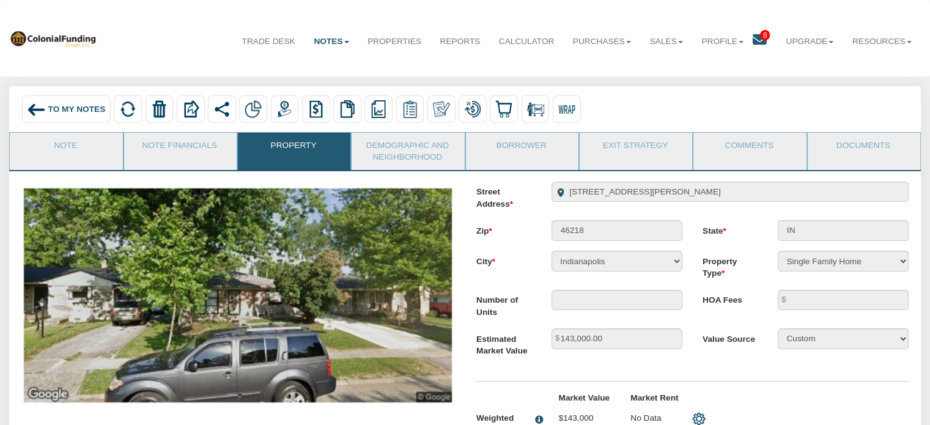
click at [181, 142] on link "Note Financials" at bounding box center [179, 148] width 111 height 31
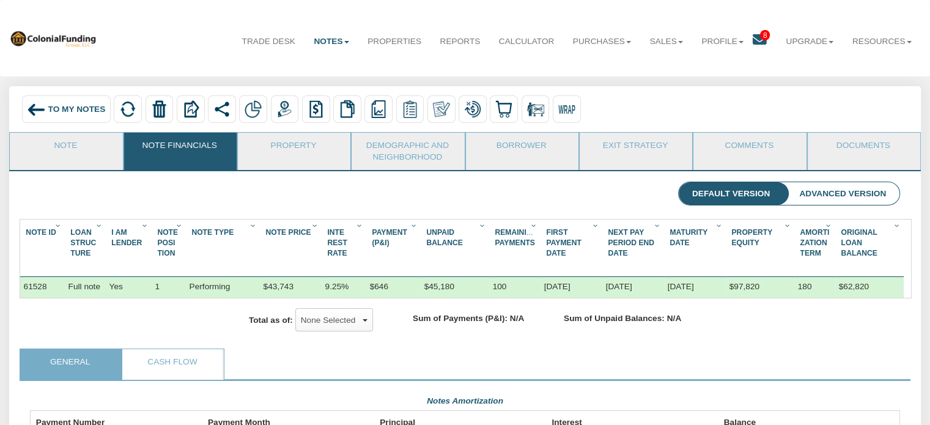
click at [50, 107] on span "To My Notes" at bounding box center [76, 109] width 57 height 9
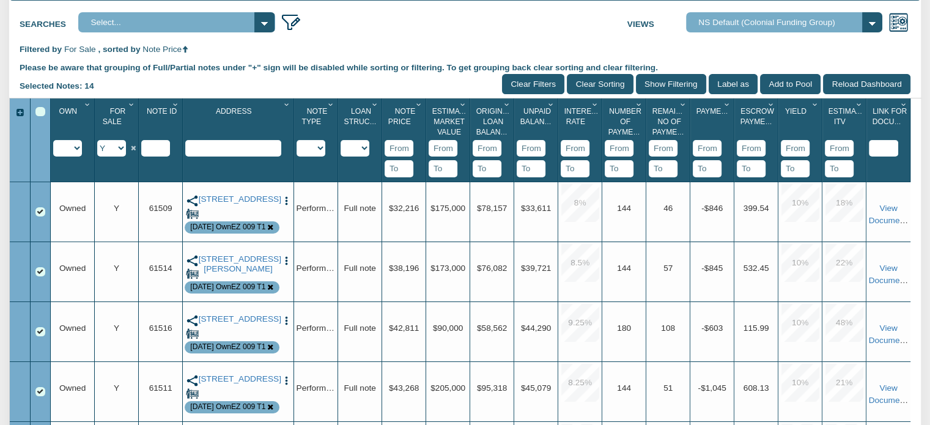
scroll to position [188, 0]
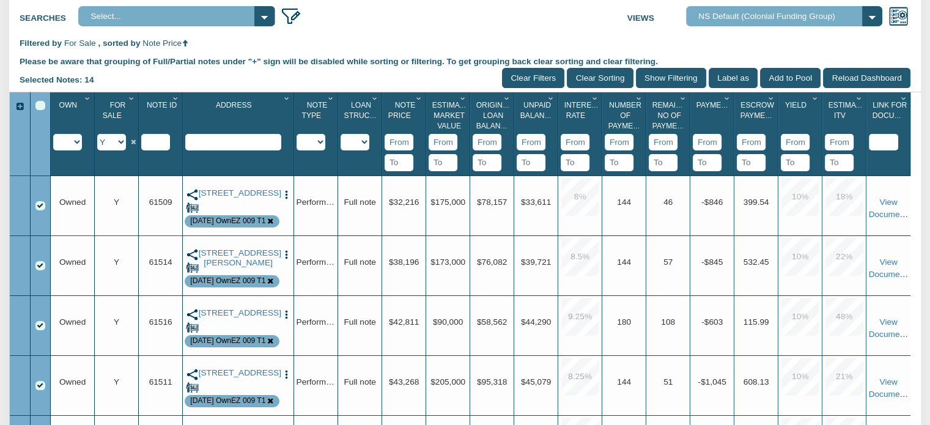
click at [680, 98] on icon "Column Menu" at bounding box center [684, 98] width 12 height 7
click at [639, 189] on button "Sort Ascending" at bounding box center [647, 188] width 86 height 23
click at [236, 197] on link "[STREET_ADDRESS][PERSON_NAME]" at bounding box center [238, 198] width 79 height 20
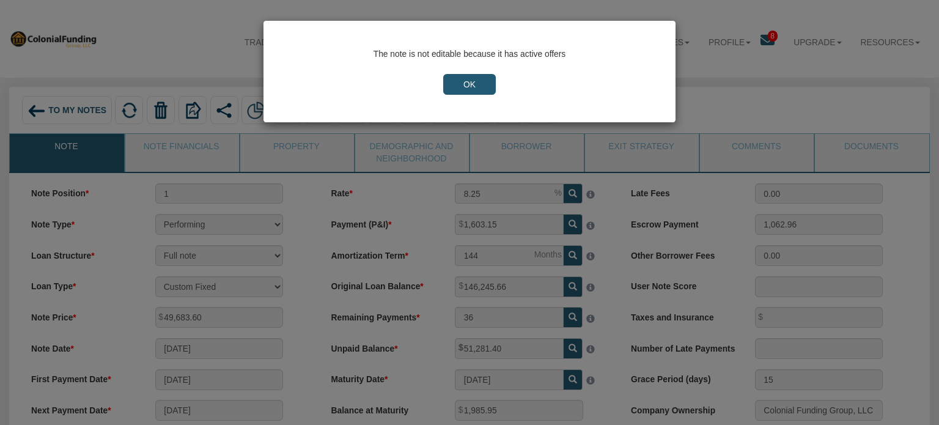
click at [461, 86] on input "OK" at bounding box center [469, 84] width 53 height 21
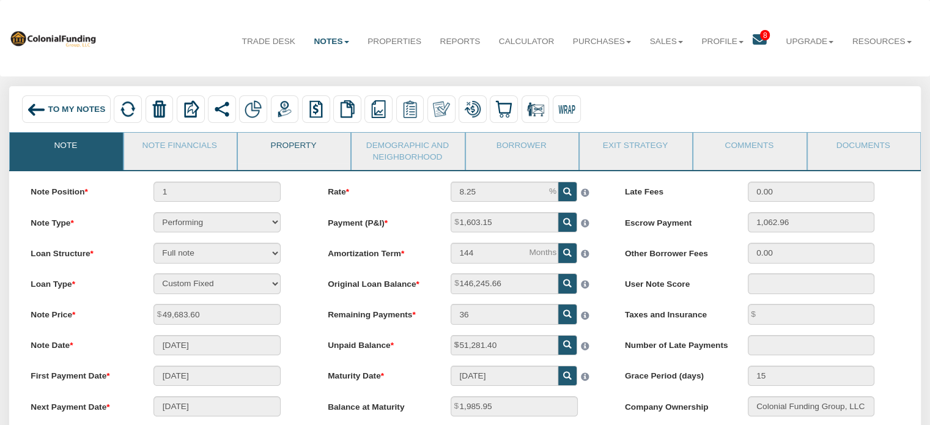
click at [287, 149] on link "Property" at bounding box center [293, 148] width 111 height 31
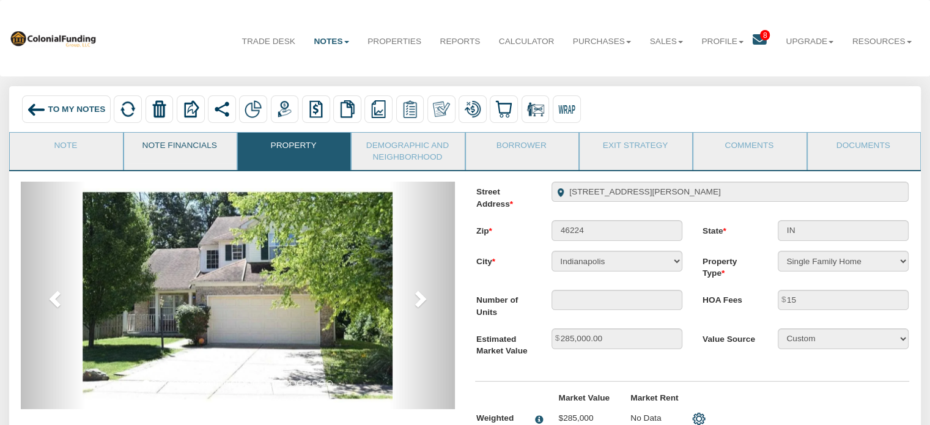
click at [193, 149] on link "Note Financials" at bounding box center [179, 148] width 111 height 31
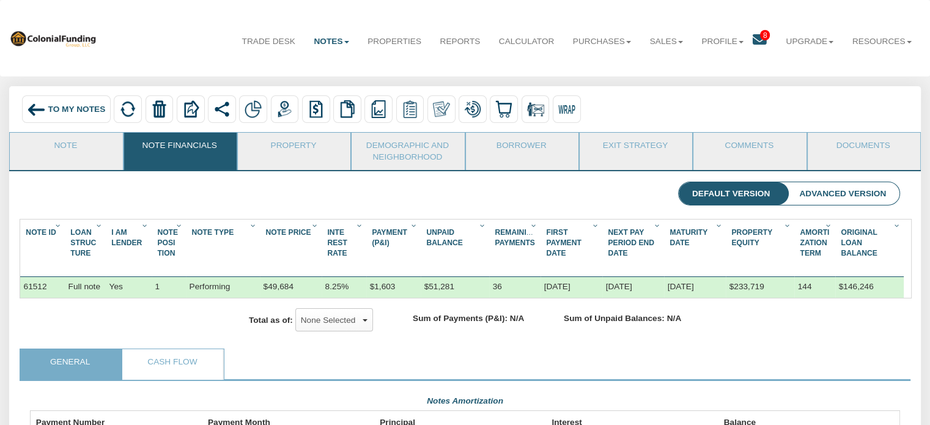
click at [62, 111] on span "To My Notes" at bounding box center [76, 109] width 57 height 9
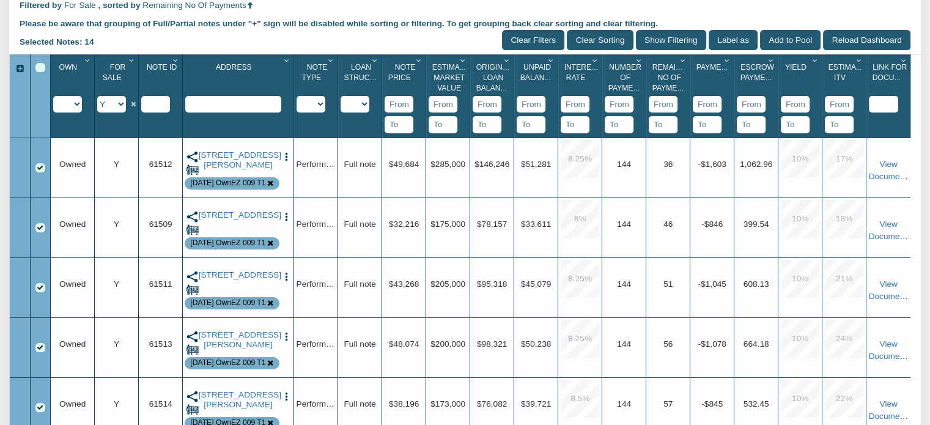
scroll to position [228, 0]
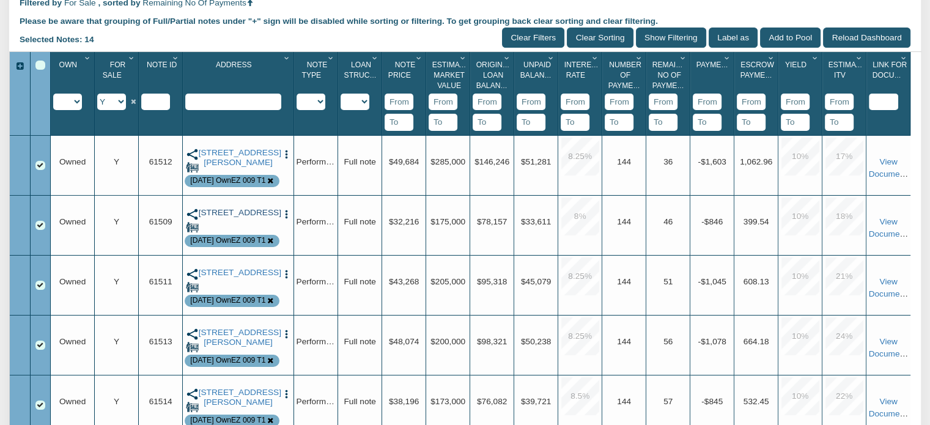
click at [242, 218] on link "[STREET_ADDRESS]" at bounding box center [238, 213] width 79 height 10
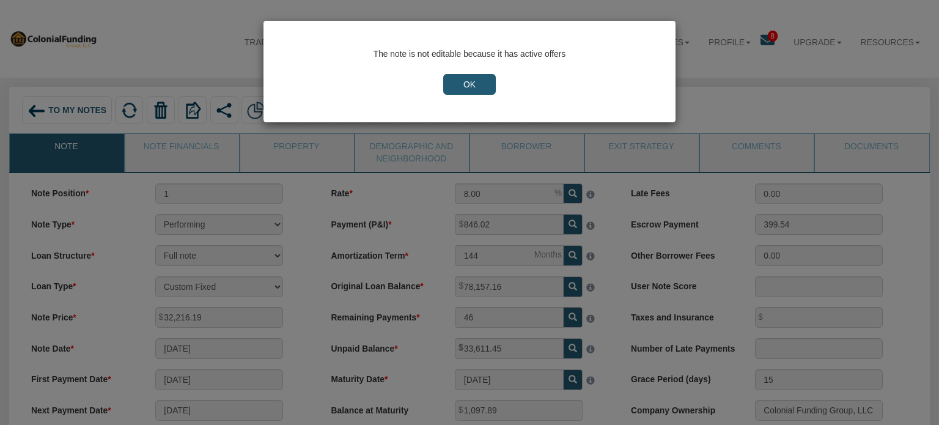
click at [472, 85] on input "OK" at bounding box center [469, 84] width 53 height 21
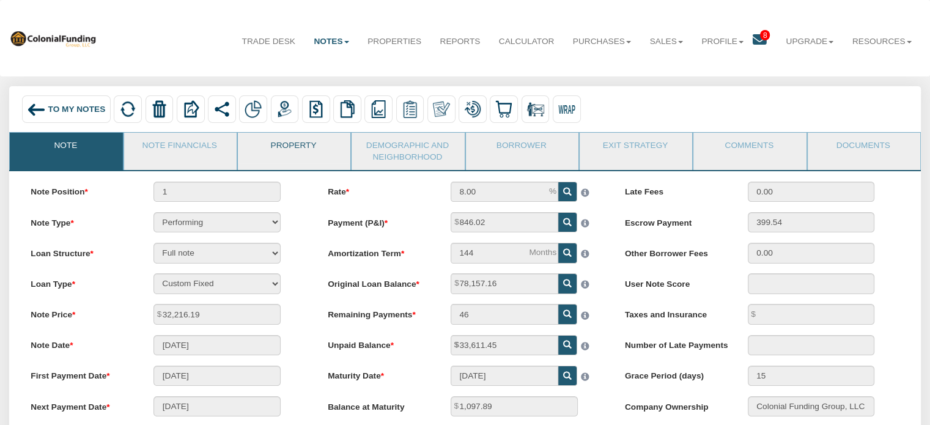
click at [283, 149] on link "Property" at bounding box center [293, 148] width 111 height 31
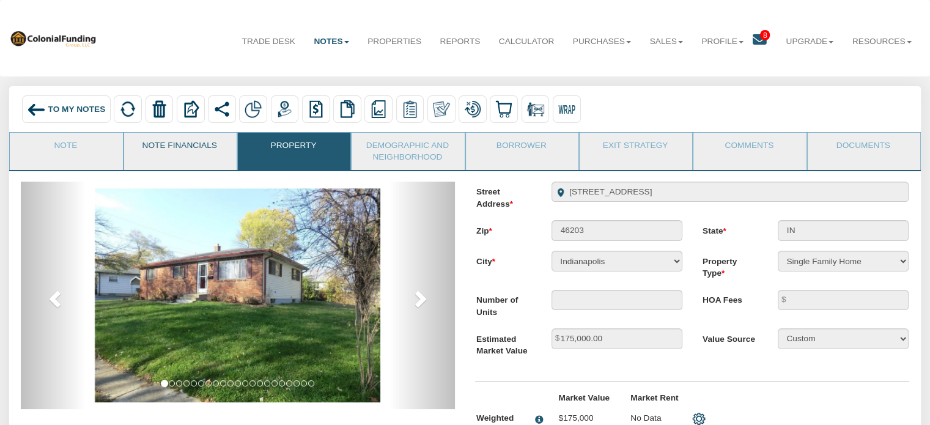
click at [190, 148] on link "Note Financials" at bounding box center [179, 148] width 111 height 31
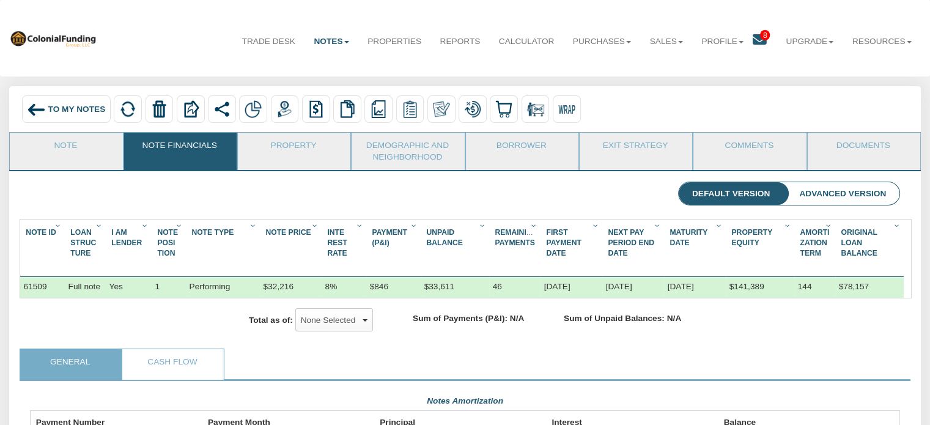
click at [52, 108] on span "To My Notes" at bounding box center [76, 109] width 57 height 9
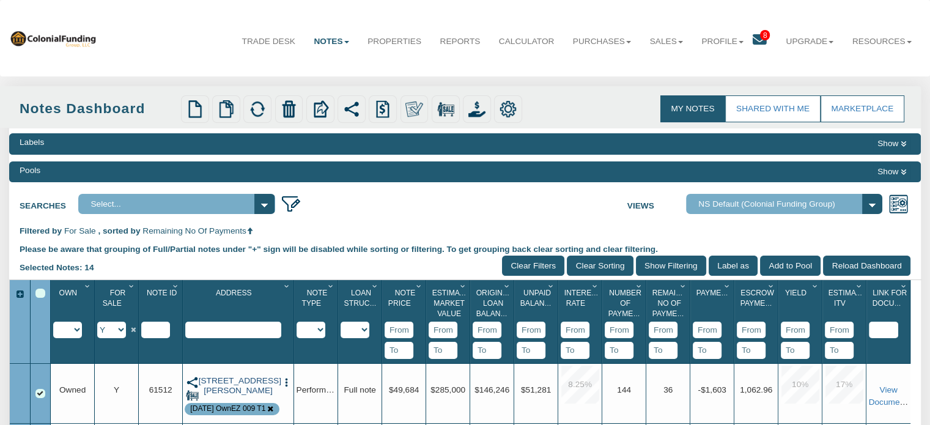
click at [254, 387] on link "[STREET_ADDRESS][PERSON_NAME]" at bounding box center [238, 386] width 79 height 20
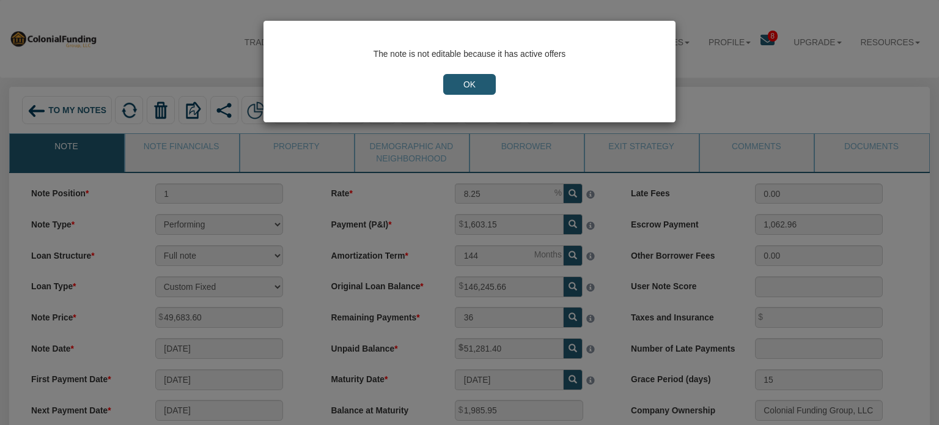
click at [467, 87] on input "OK" at bounding box center [469, 84] width 53 height 21
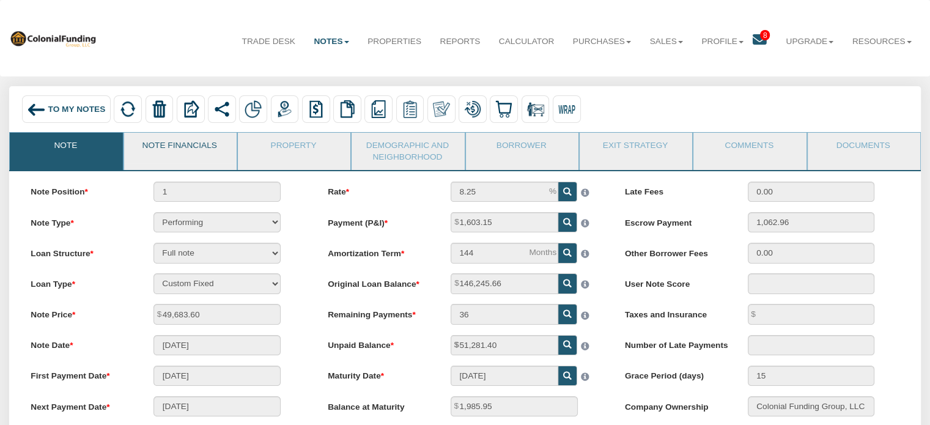
click at [193, 146] on link "Note Financials" at bounding box center [179, 148] width 111 height 31
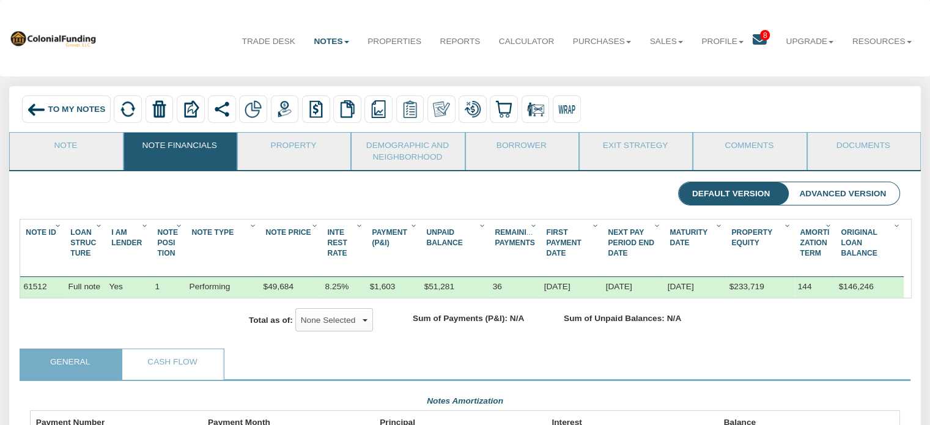
click at [82, 102] on div "To My Notes" at bounding box center [66, 109] width 89 height 28
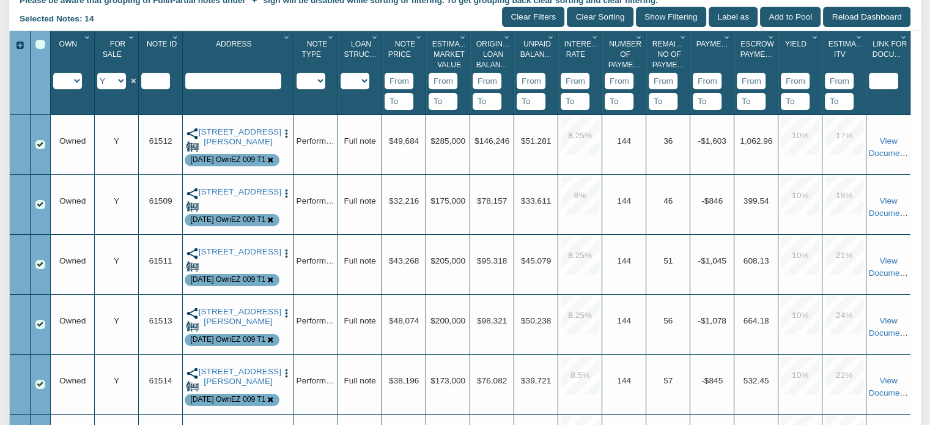
scroll to position [253, 0]
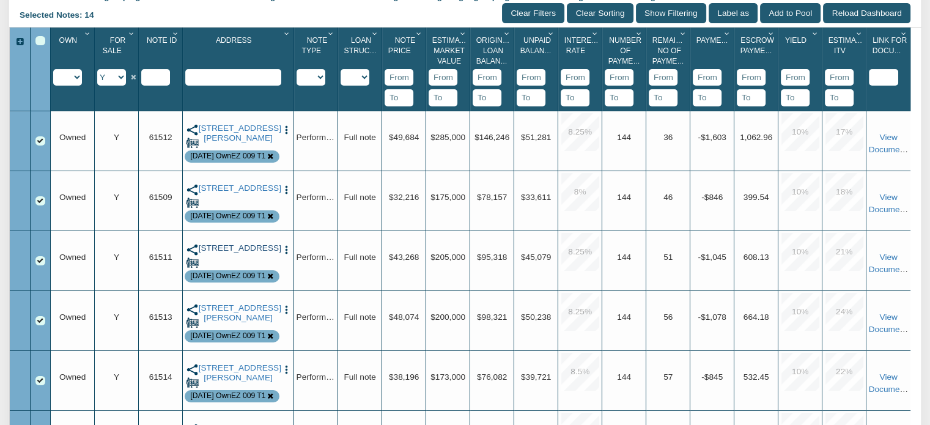
click at [235, 251] on link "[STREET_ADDRESS]" at bounding box center [238, 248] width 79 height 10
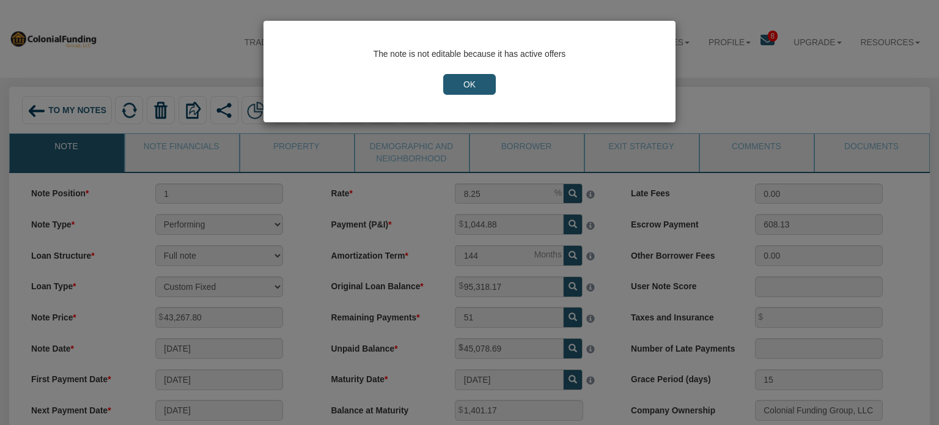
click at [463, 79] on input "OK" at bounding box center [469, 84] width 53 height 21
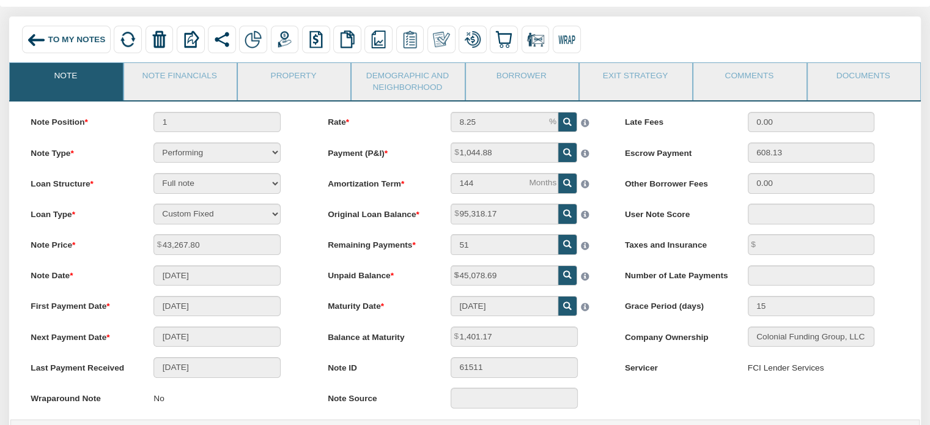
scroll to position [37, 0]
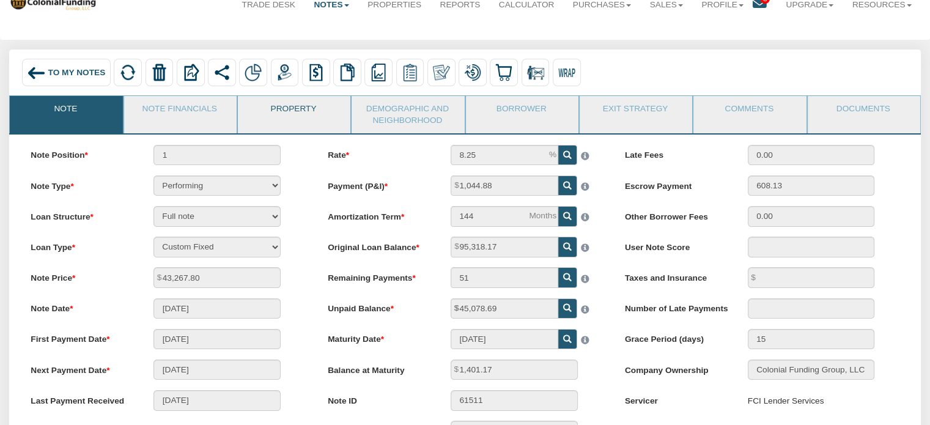
click at [296, 109] on link "Property" at bounding box center [293, 111] width 111 height 31
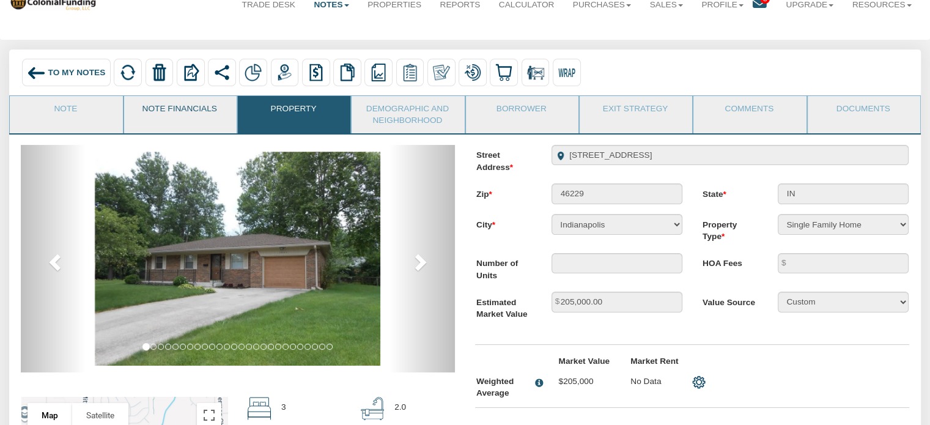
click at [194, 105] on link "Note Financials" at bounding box center [179, 111] width 111 height 31
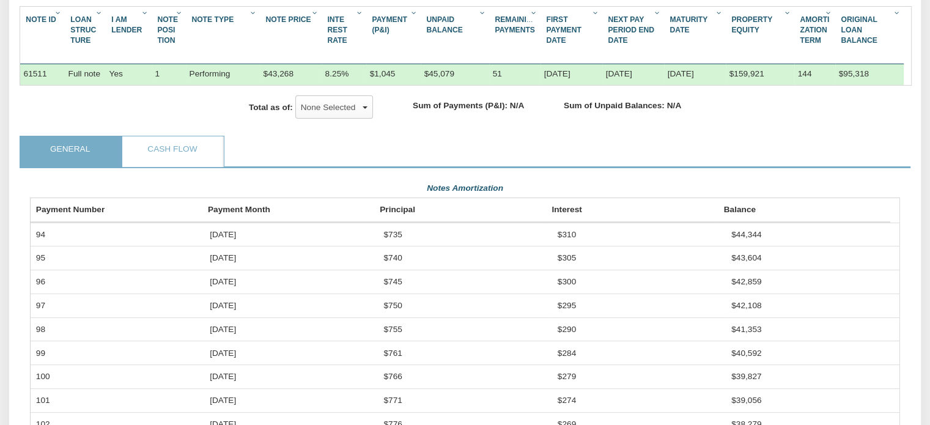
scroll to position [0, 0]
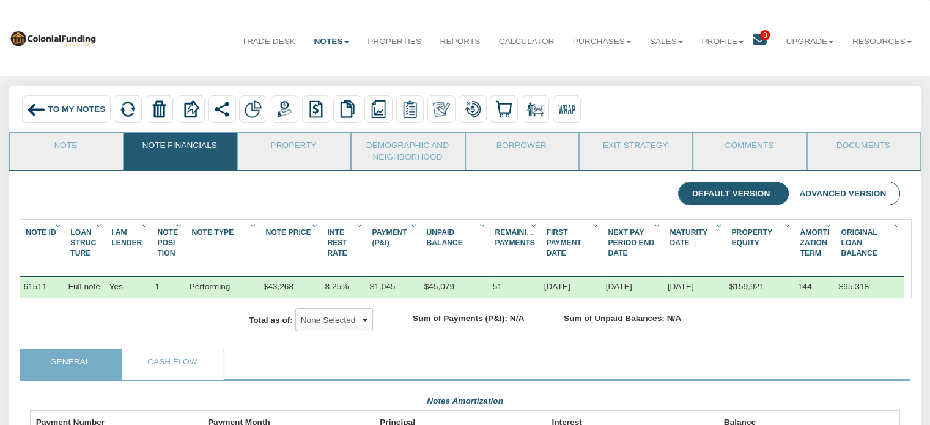
click at [76, 110] on span "To My Notes" at bounding box center [76, 109] width 57 height 9
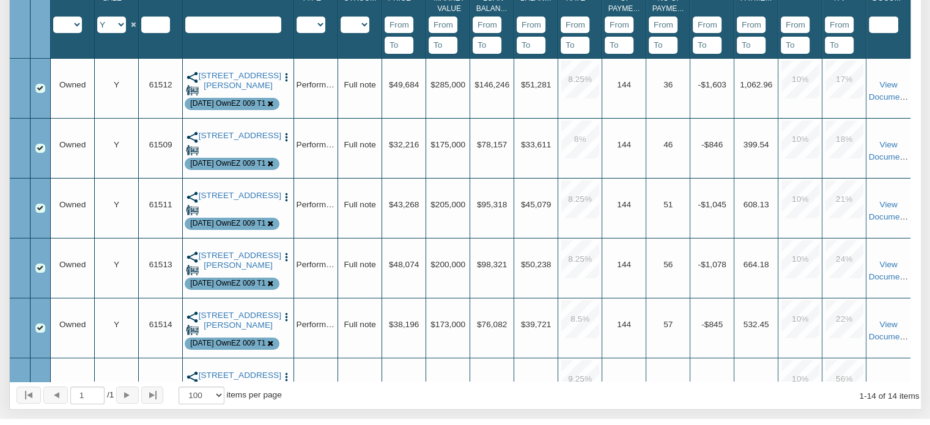
scroll to position [320, 0]
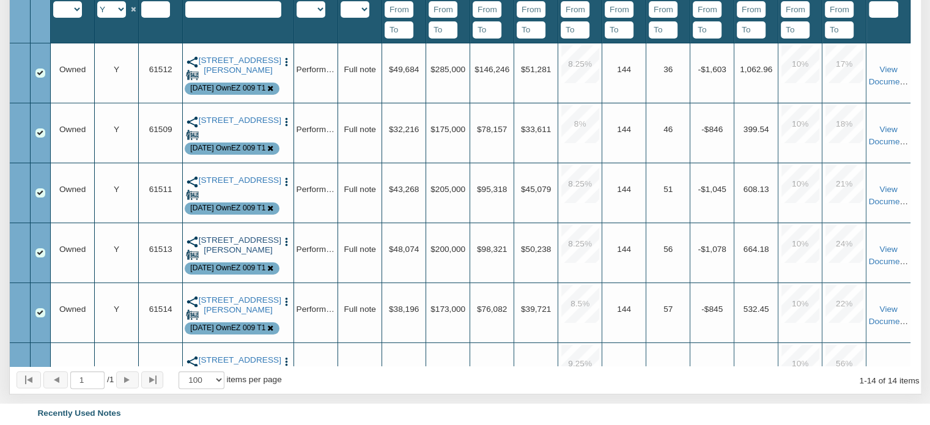
click at [224, 248] on link "[STREET_ADDRESS][PERSON_NAME]" at bounding box center [238, 245] width 79 height 20
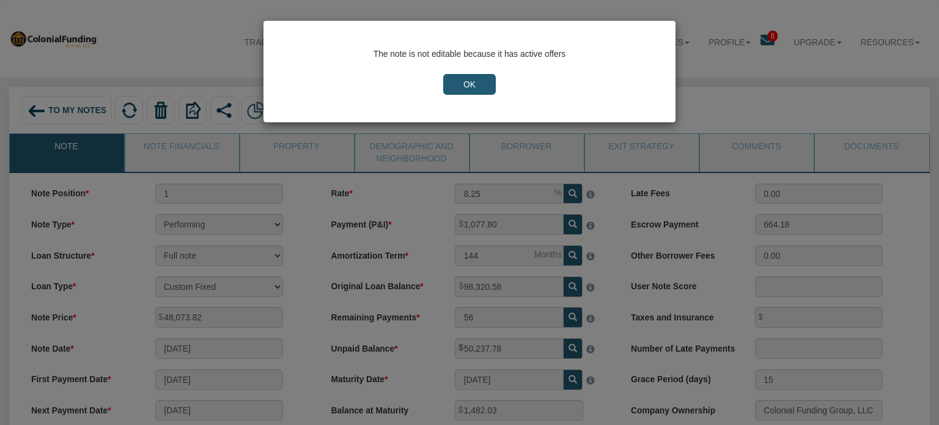
click at [472, 81] on input "OK" at bounding box center [469, 84] width 53 height 21
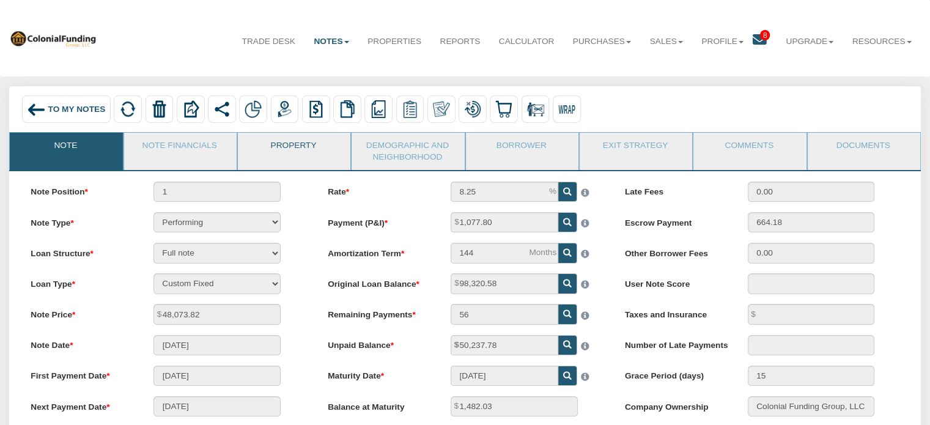
click at [295, 148] on link "Property" at bounding box center [293, 148] width 111 height 31
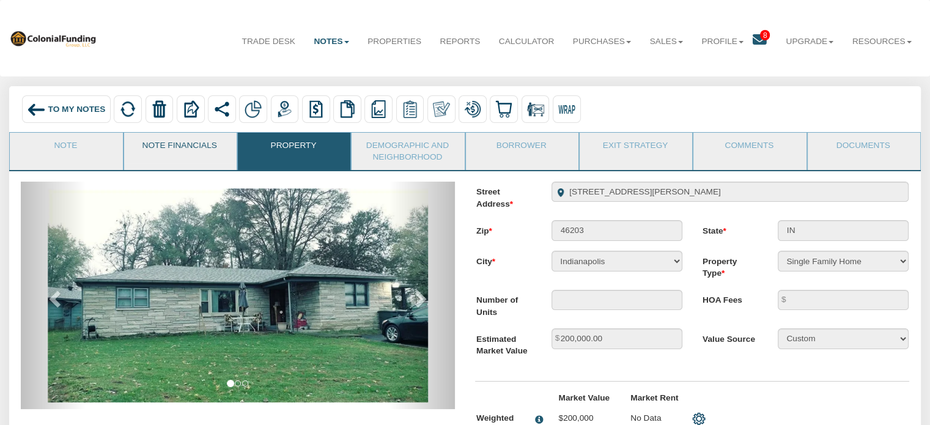
click at [195, 146] on link "Note Financials" at bounding box center [179, 148] width 111 height 31
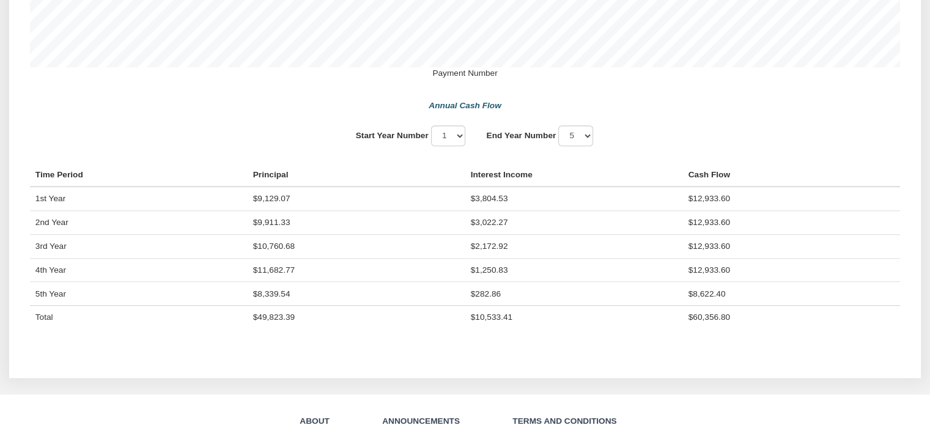
scroll to position [886, 0]
